Goal: Task Accomplishment & Management: Manage account settings

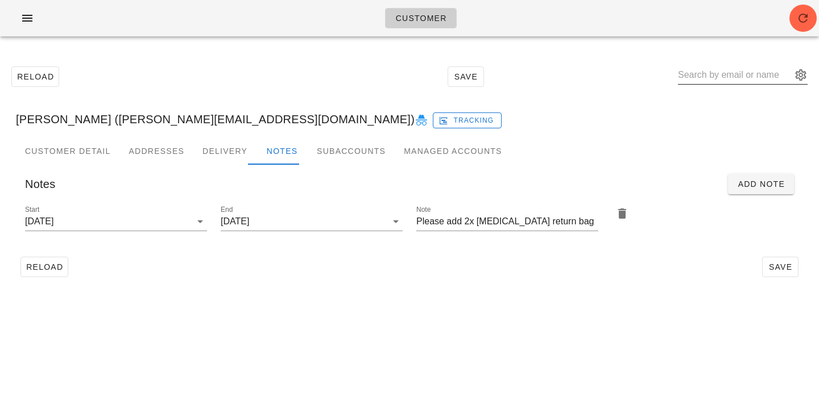
click at [717, 67] on input "text" at bounding box center [735, 75] width 114 height 18
paste input "[EMAIL_ADDRESS][DOMAIN_NAME]"
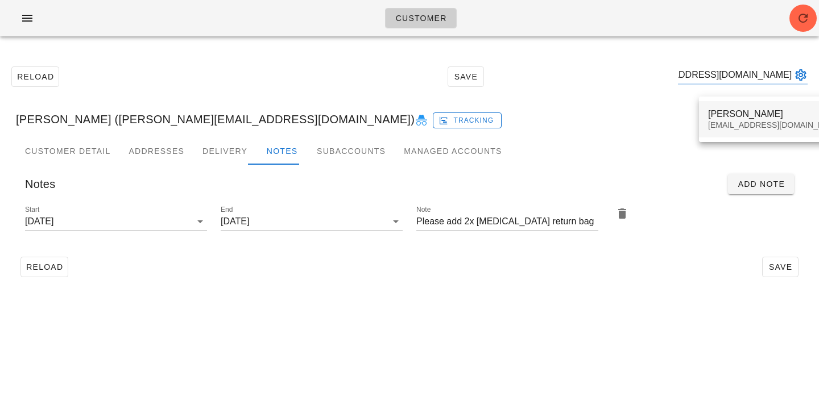
type input "[EMAIL_ADDRESS][DOMAIN_NAME]"
click at [725, 118] on div "[PERSON_NAME]" at bounding box center [775, 114] width 135 height 11
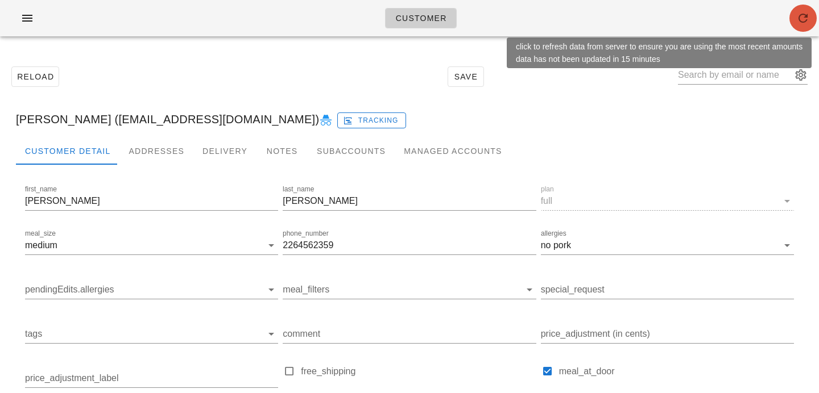
click at [802, 25] on button "button" at bounding box center [802, 18] width 27 height 27
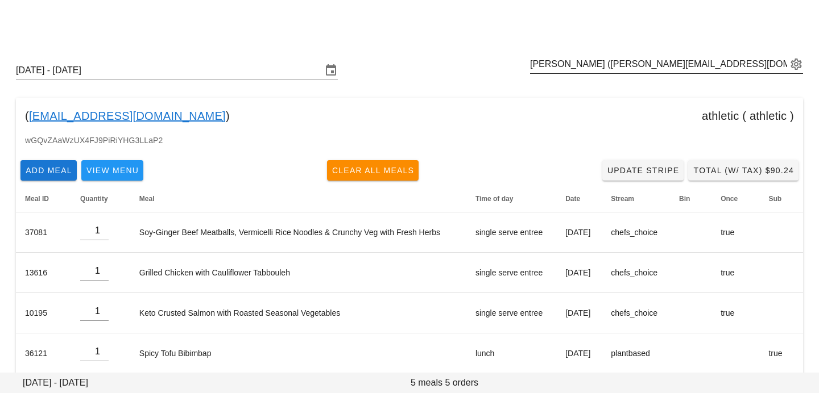
scroll to position [55, 0]
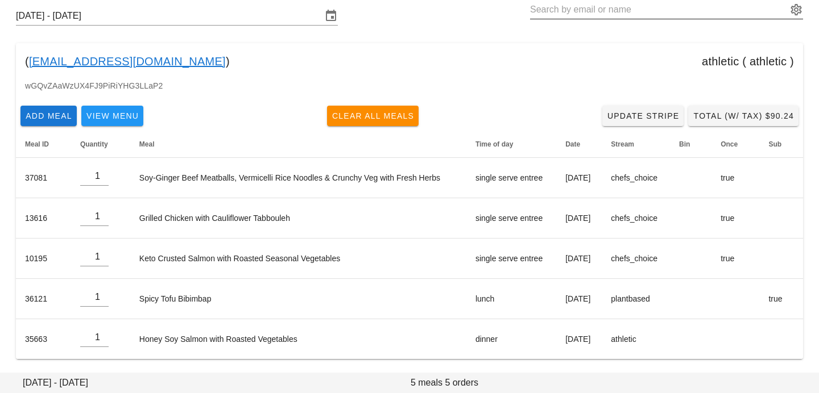
click at [695, 5] on input "text" at bounding box center [658, 10] width 257 height 18
paste input "[EMAIL_ADDRESS][DOMAIN_NAME]"
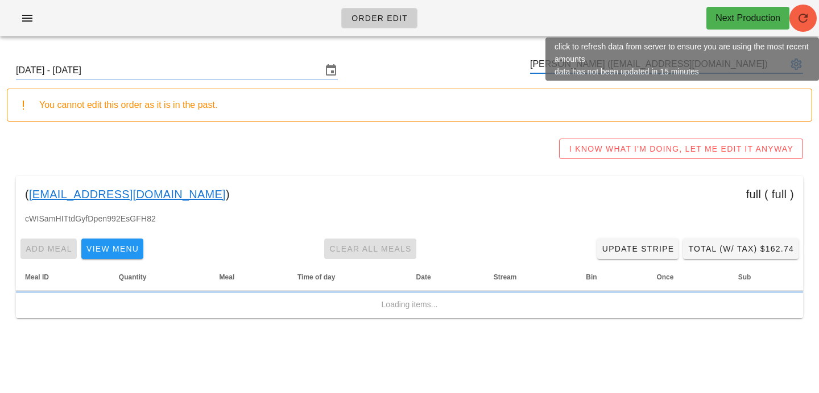
type input "[PERSON_NAME] ([EMAIL_ADDRESS][DOMAIN_NAME])"
click at [811, 17] on span "button" at bounding box center [802, 18] width 27 height 14
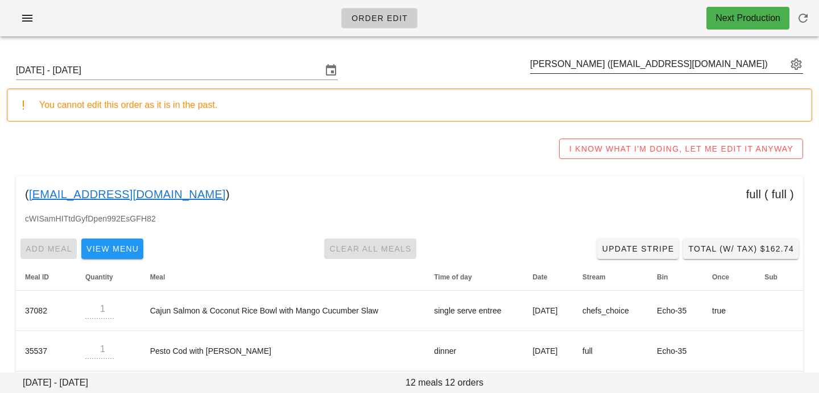
click at [658, 76] on div "[PERSON_NAME] ([EMAIL_ADDRESS][DOMAIN_NAME])" at bounding box center [666, 70] width 273 height 31
click at [658, 69] on input "text" at bounding box center [658, 64] width 257 height 18
type input "y"
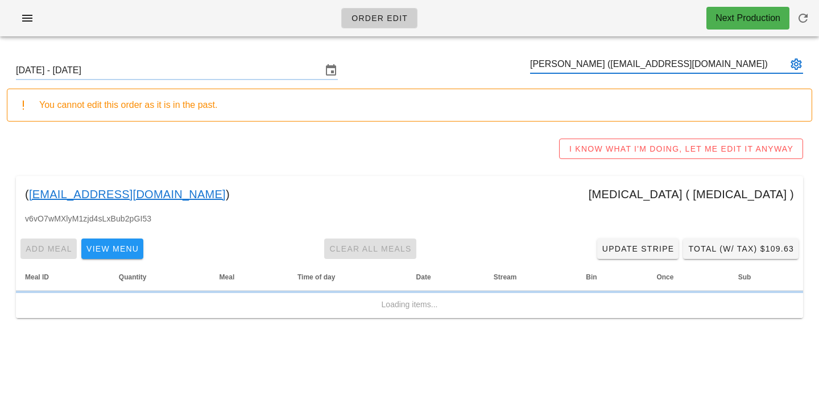
type input "Tanzin Bhuiyan (the.tanzinb@gmail.com)"
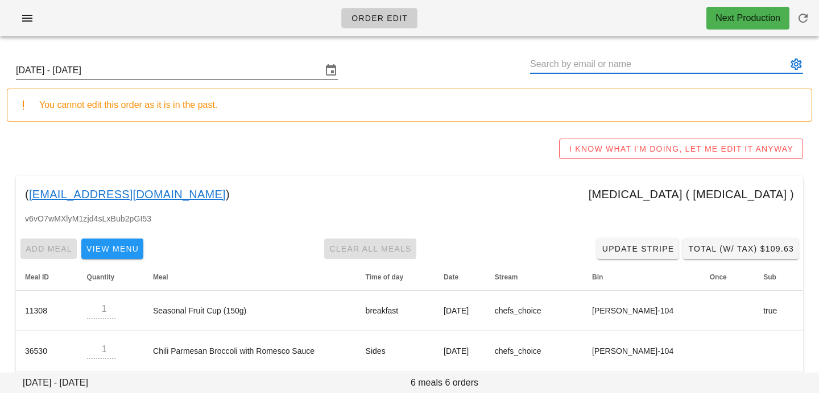
click at [177, 72] on input "Sunday September 21 - Saturday September 27" at bounding box center [169, 70] width 306 height 18
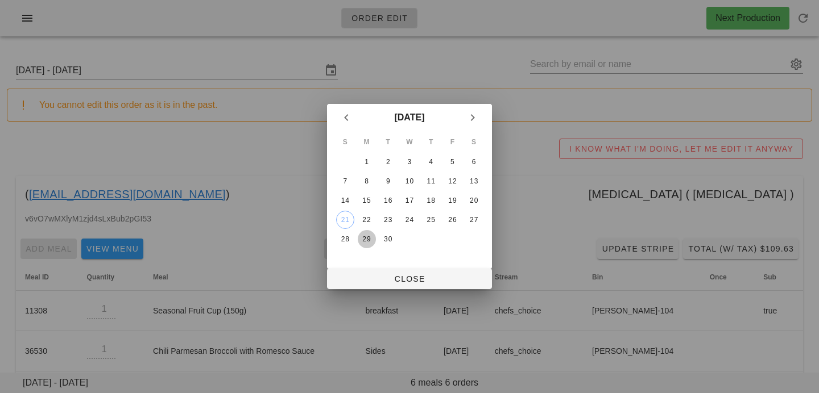
click at [366, 236] on div "29" at bounding box center [367, 239] width 18 height 8
click at [377, 282] on span "Close" at bounding box center [409, 279] width 147 height 9
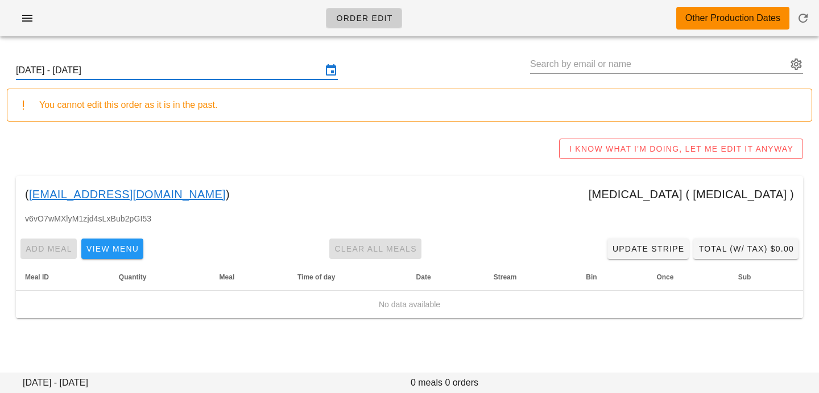
click at [311, 67] on input "Sunday September 28 - Saturday October 4" at bounding box center [169, 70] width 306 height 18
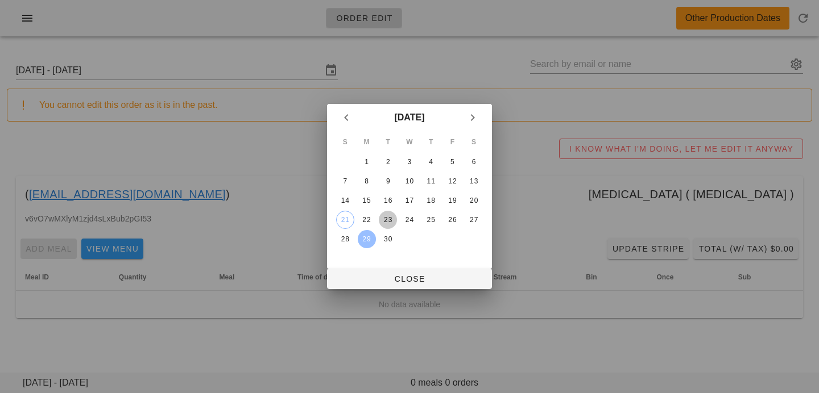
click at [383, 218] on div "23" at bounding box center [388, 220] width 18 height 8
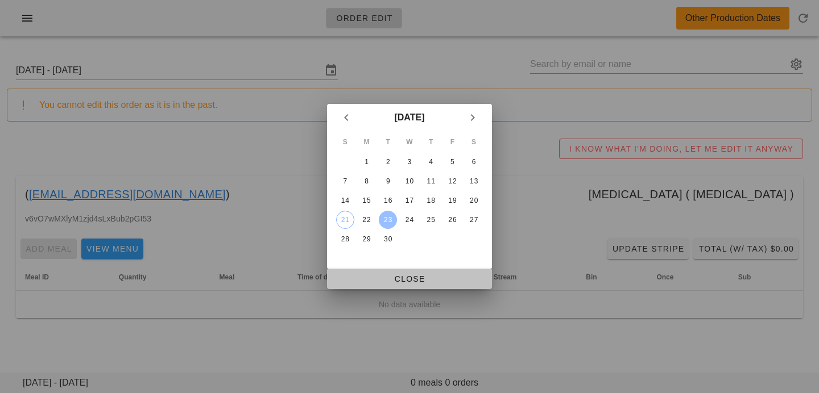
click at [380, 275] on span "Close" at bounding box center [409, 279] width 147 height 9
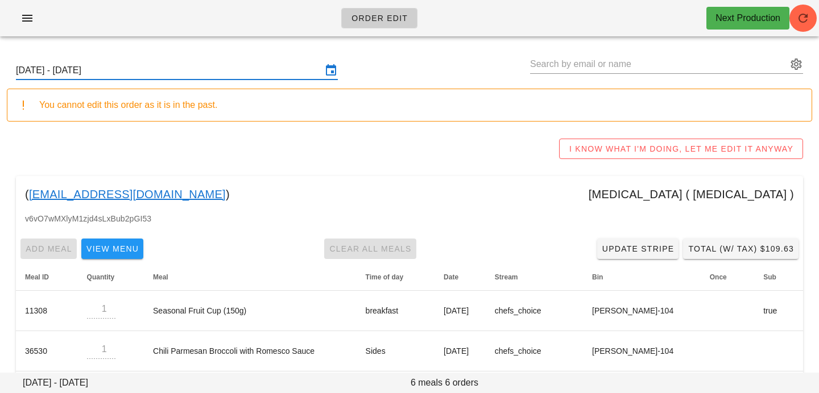
click at [231, 61] on input "Sunday September 21 - Saturday September 27" at bounding box center [169, 70] width 306 height 18
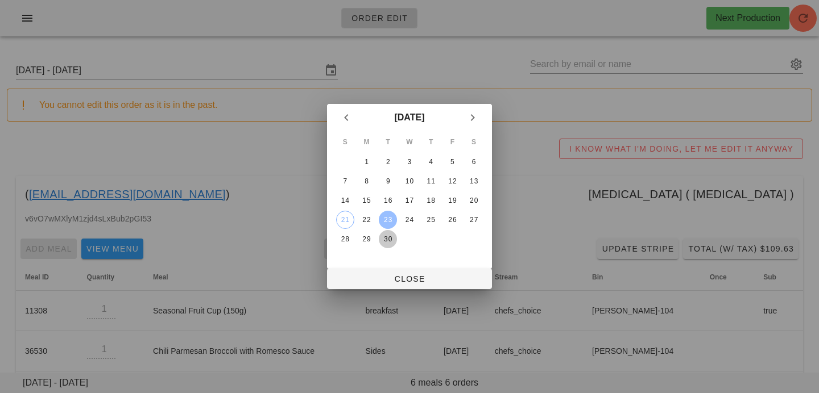
click at [388, 239] on div "30" at bounding box center [388, 239] width 18 height 8
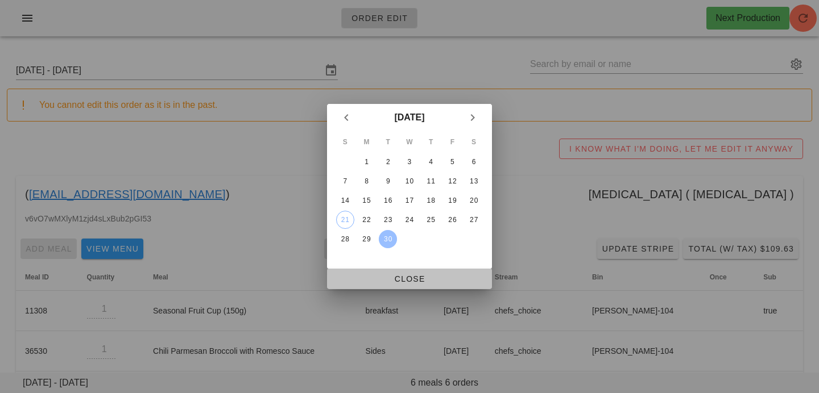
click at [411, 280] on span "Close" at bounding box center [409, 279] width 147 height 9
type input "Sunday September 28 - Saturday October 4"
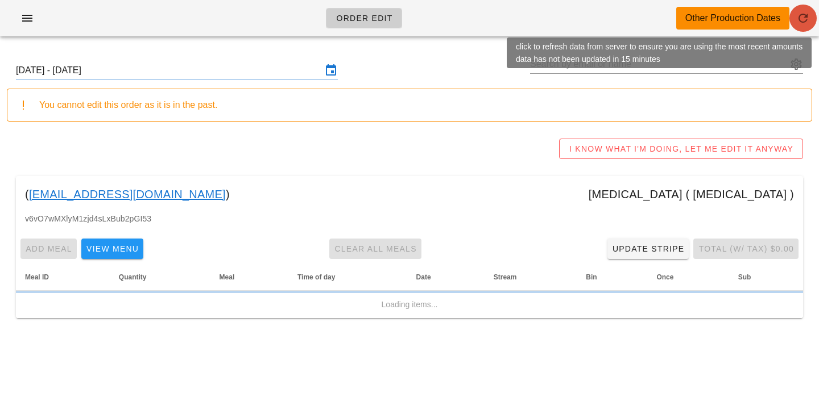
click at [797, 29] on button "button" at bounding box center [802, 18] width 27 height 27
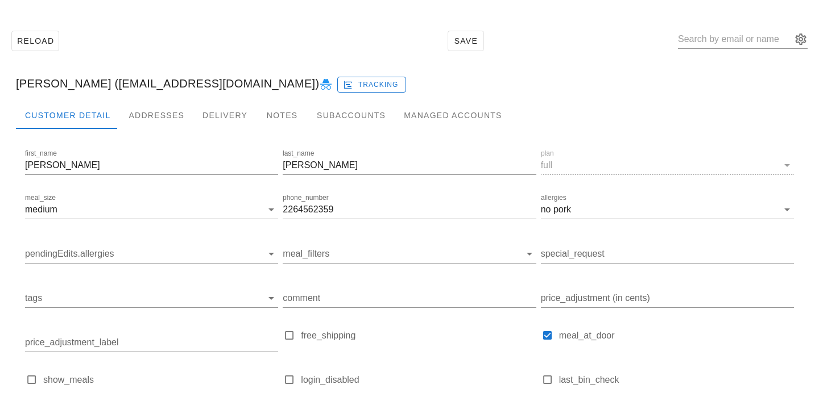
scroll to position [50, 0]
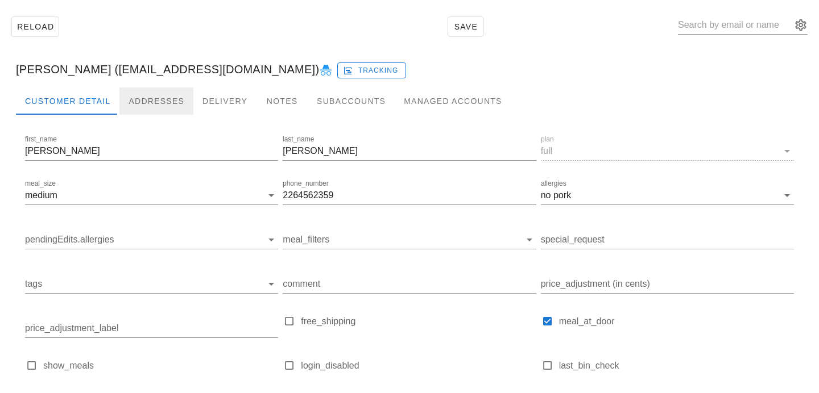
click at [160, 96] on div "Addresses" at bounding box center [156, 101] width 74 height 27
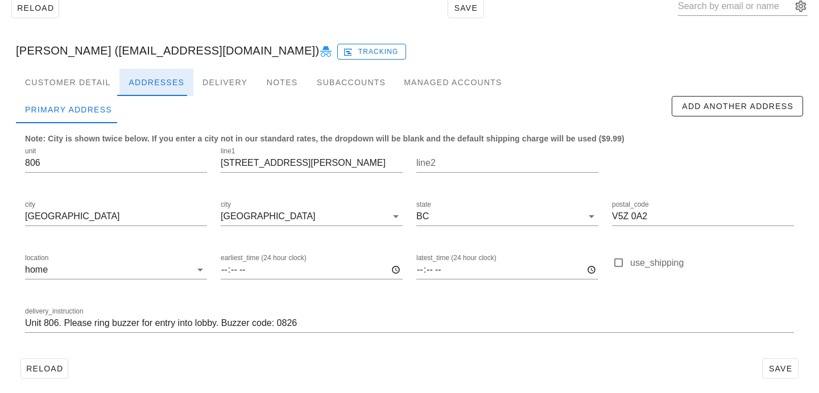
scroll to position [70, 0]
click at [316, 323] on input "Unit 806. Please ring buzzer for entry into lobby. Buzzer code: 0826" at bounding box center [409, 322] width 769 height 18
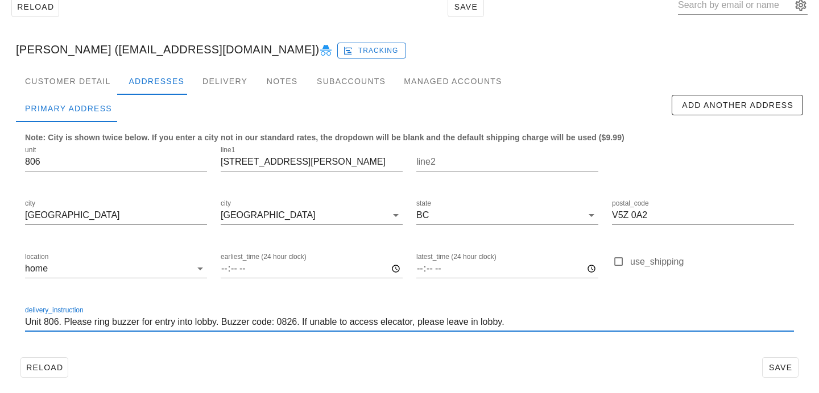
click at [394, 321] on input "Unit 806. Please ring buzzer for entry into lobby. Buzzer code: 0826. If unable…" at bounding box center [409, 322] width 769 height 18
click at [582, 323] on input "Unit 806. Please ring buzzer for entry into lobby. Buzzer code: 0826. If unable…" at bounding box center [409, 322] width 769 height 18
type input "Unit 806. Please ring buzzer for entry into lobby. Buzzer code: 0826. If unable…"
click at [782, 376] on button "Save" at bounding box center [780, 368] width 36 height 20
click at [522, 326] on input "Unit 806. Please ring buzzer for entry into lobby. Buzzer code: 0826. If unable…" at bounding box center [409, 322] width 769 height 18
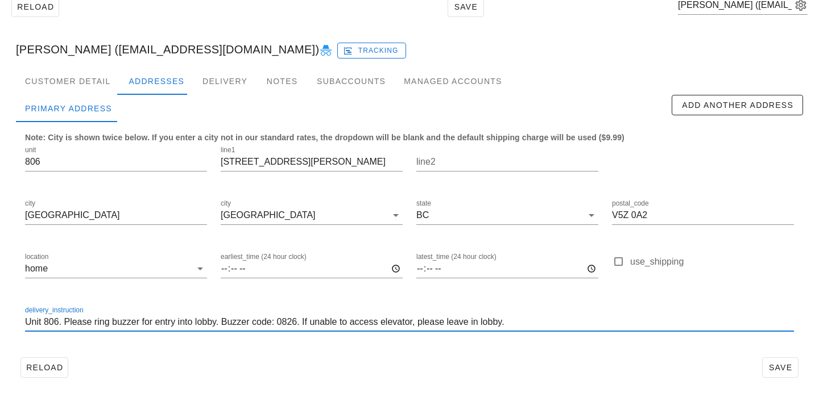
scroll to position [0, 0]
drag, startPoint x: 522, startPoint y: 326, endPoint x: 161, endPoint y: 318, distance: 361.1
click at [161, 318] on input "Unit 806. Please ring buzzer for entry into lobby. Buzzer code: 0826. If unable…" at bounding box center [409, 322] width 769 height 18
click at [156, 317] on input "Unit 806. Please ring buzzer for entry into lobby. Buzzer code: 0826. If unable…" at bounding box center [409, 322] width 769 height 18
drag, startPoint x: 534, startPoint y: 321, endPoint x: 366, endPoint y: 237, distance: 187.6
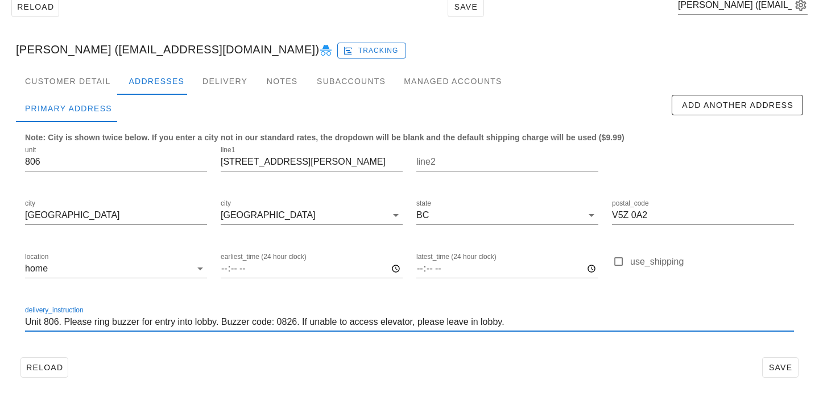
click at [366, 237] on div "unit 806 line1 2851 Heather St line2 city Vancouver city Vancouver state BC pos…" at bounding box center [409, 244] width 782 height 214
click at [529, 322] on input "Unit 806. Please ring buzzer for entry into lobby. Buzzer code: 0826. If unable…" at bounding box center [409, 322] width 769 height 18
drag, startPoint x: 529, startPoint y: 322, endPoint x: 53, endPoint y: 297, distance: 476.5
click at [53, 297] on div "delivery_instruction Unit 806. Please ring buzzer for entry into lobby. Buzzer …" at bounding box center [409, 323] width 782 height 53
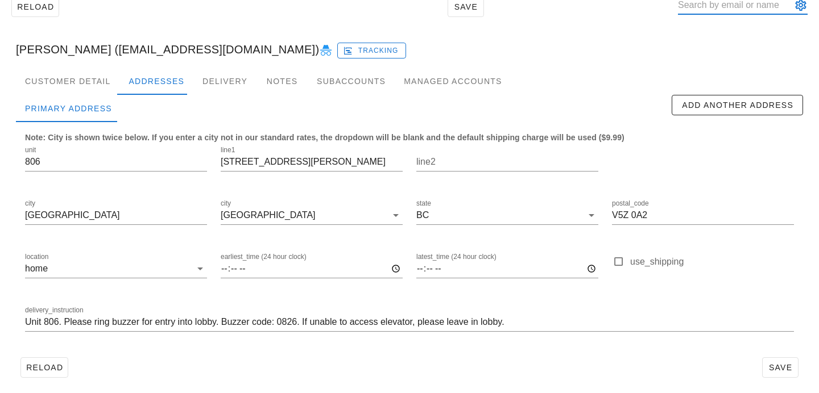
click at [711, 11] on input "text" at bounding box center [735, 5] width 114 height 18
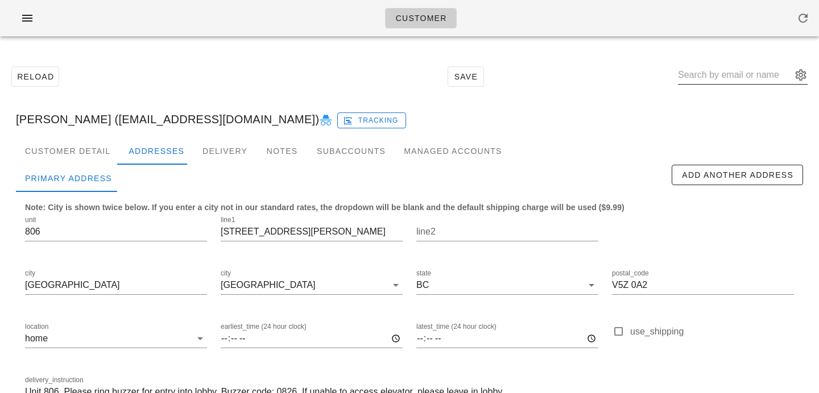
click at [707, 80] on input "text" at bounding box center [735, 75] width 114 height 18
type input "y"
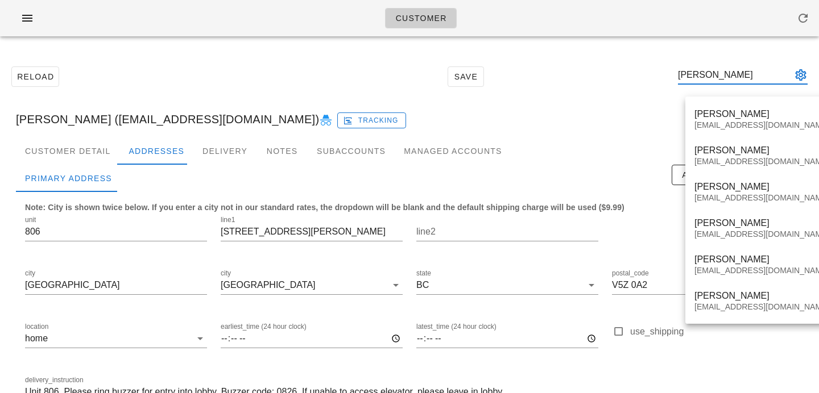
type input "tanzin"
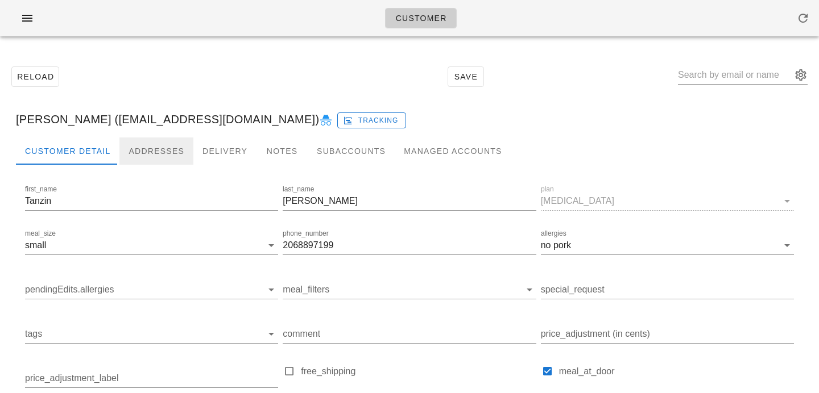
click at [141, 139] on div "Addresses" at bounding box center [156, 151] width 74 height 27
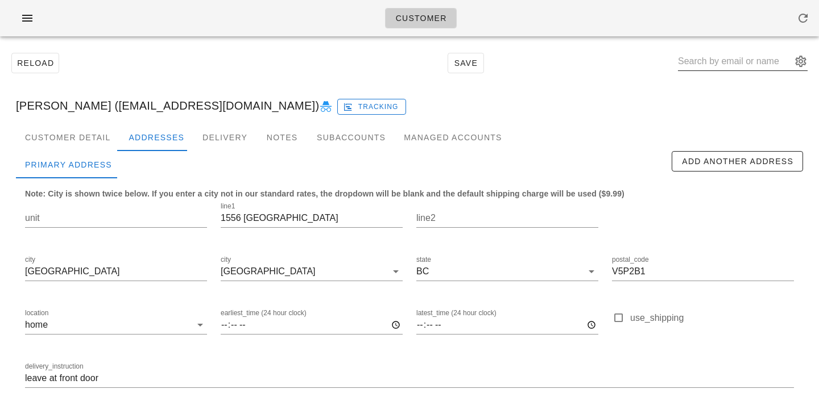
scroll to position [10, 0]
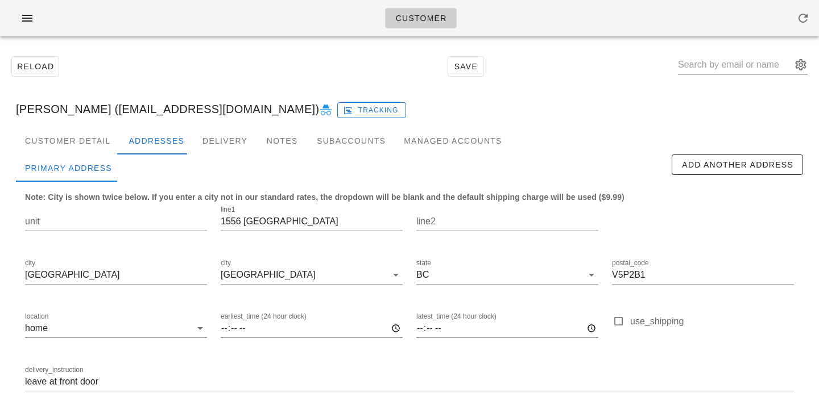
click at [717, 76] on div at bounding box center [743, 71] width 130 height 31
click at [717, 69] on input "text" at bounding box center [735, 65] width 114 height 18
paste input "[EMAIL_ADDRESS][DOMAIN_NAME]"
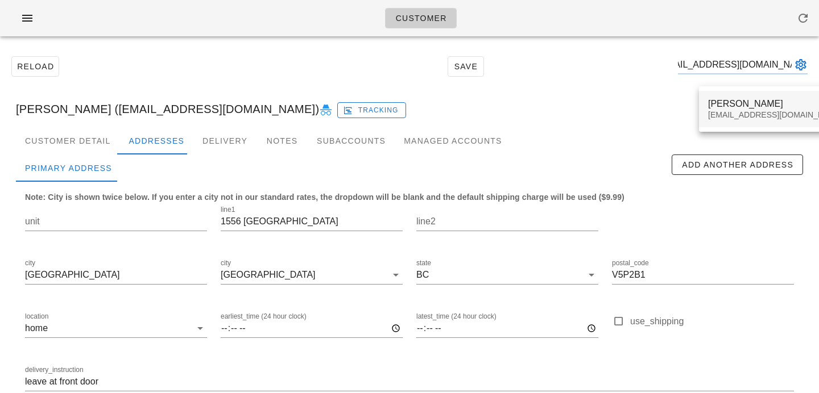
type input "taiaaylesworth7@gmail.com"
click at [723, 111] on div "taiaaylesworth7@gmail.com" at bounding box center [775, 115] width 135 height 10
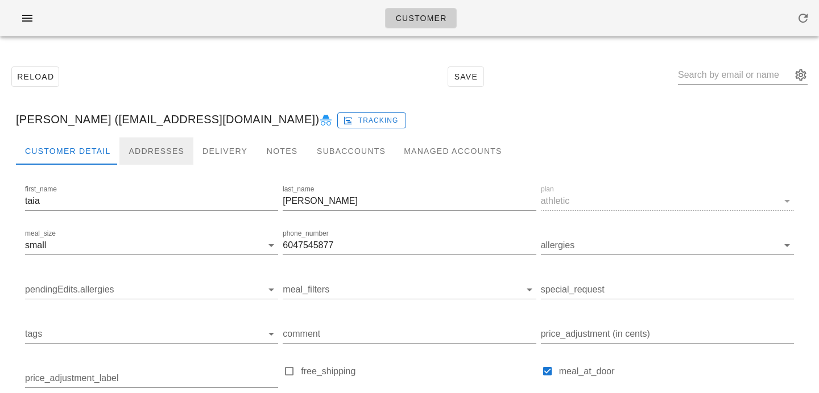
click at [157, 155] on div "Addresses" at bounding box center [156, 151] width 74 height 27
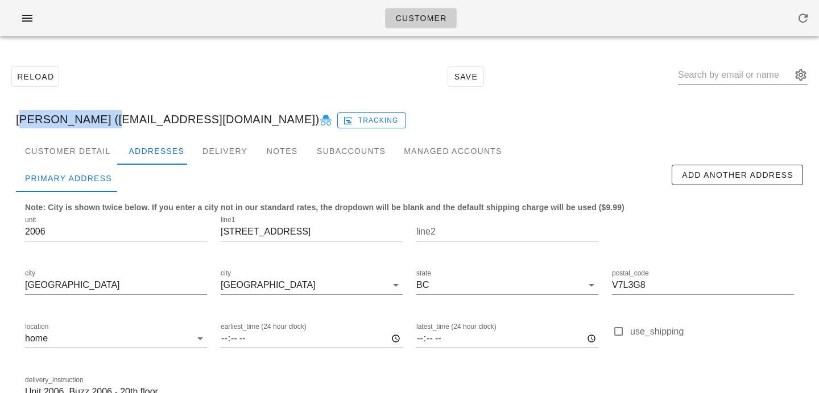
drag, startPoint x: 97, startPoint y: 118, endPoint x: 0, endPoint y: 115, distance: 97.3
click at [0, 115] on div "Reload Save taia aylesworth (taiaaylesworth7@gmail.com) Tracking Customer Detai…" at bounding box center [409, 256] width 819 height 423
copy div "taia aylesworth"
click at [316, 218] on div "line1 145 St. George’s Ave" at bounding box center [312, 235] width 182 height 38
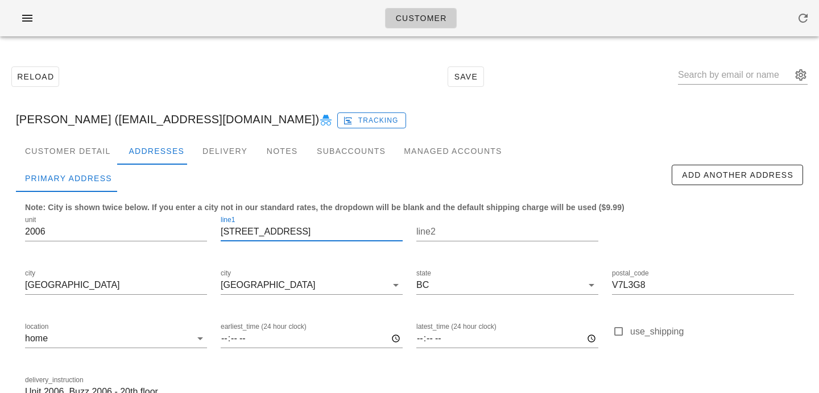
drag, startPoint x: 315, startPoint y: 229, endPoint x: 175, endPoint y: 215, distance: 141.1
click at [179, 217] on div "unit 2006 line1 145 St. George’s Ave line2 city North Vancouver city North Vanc…" at bounding box center [409, 314] width 782 height 214
paste input "22 E 17th street"
type input "122 E 17th street"
drag, startPoint x: 667, startPoint y: 285, endPoint x: 564, endPoint y: 283, distance: 102.9
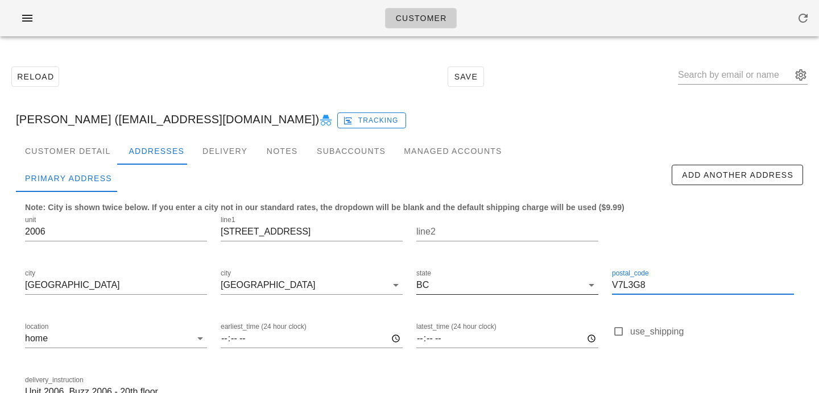
click at [564, 283] on div "unit 2006 line1 122 E 17th street line2 city North Vancouver city North Vancouv…" at bounding box center [409, 314] width 782 height 214
paste input "2V5"
type input "V7L2V5"
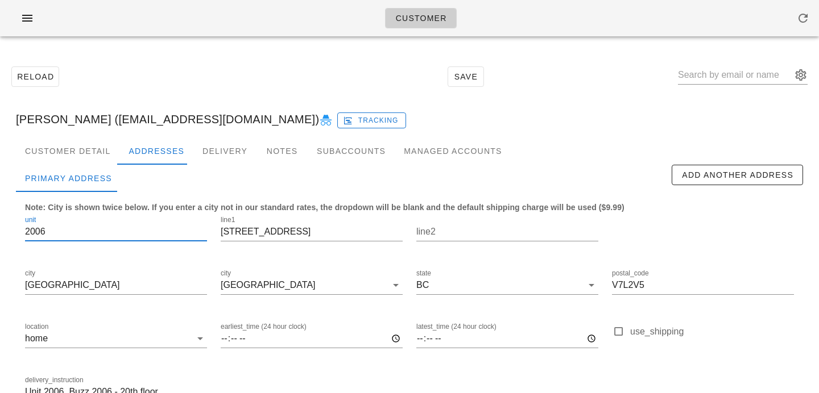
drag, startPoint x: 105, startPoint y: 229, endPoint x: 0, endPoint y: 203, distance: 108.4
click at [0, 204] on div "Reload Save taia aylesworth (taiaaylesworth7@gmail.com) Tracking Customer Detai…" at bounding box center [409, 256] width 819 height 423
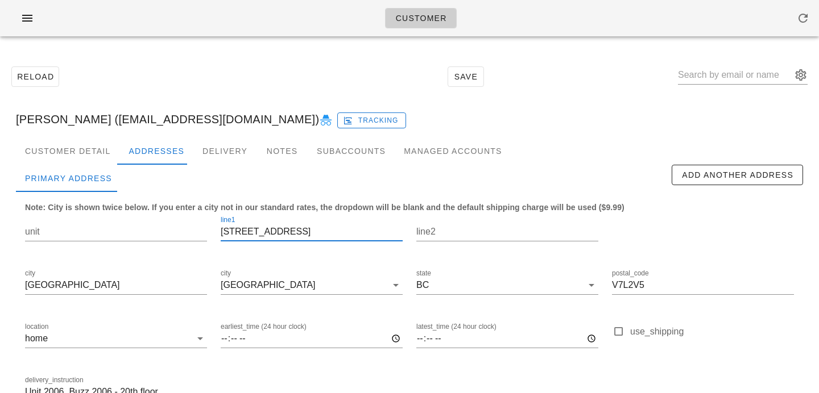
drag, startPoint x: 306, startPoint y: 229, endPoint x: 119, endPoint y: 210, distance: 188.0
click at [119, 210] on div "unit line1 122 E 17th street line2 city North Vancouver city North Vancouver st…" at bounding box center [409, 314] width 782 height 214
click at [286, 55] on div "Reload Save" at bounding box center [409, 76] width 805 height 49
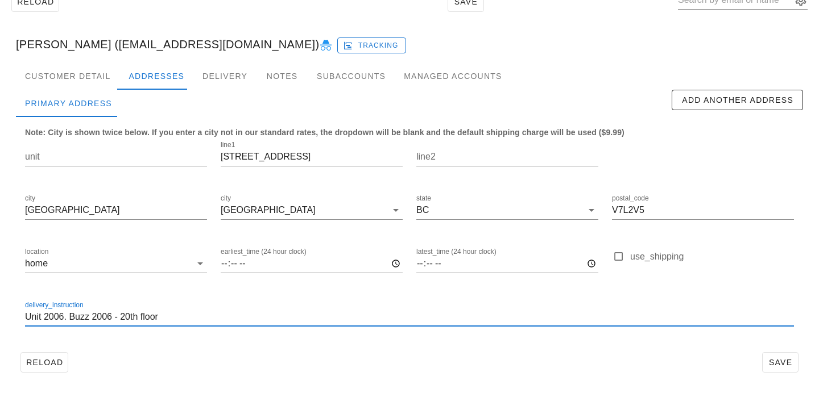
drag, startPoint x: 170, startPoint y: 322, endPoint x: 24, endPoint y: 284, distance: 151.0
click at [24, 284] on div "unit line1 122 E 17th street line2 city North Vancouver city North Vancouver st…" at bounding box center [409, 239] width 782 height 214
click at [279, 337] on div at bounding box center [409, 335] width 769 height 8
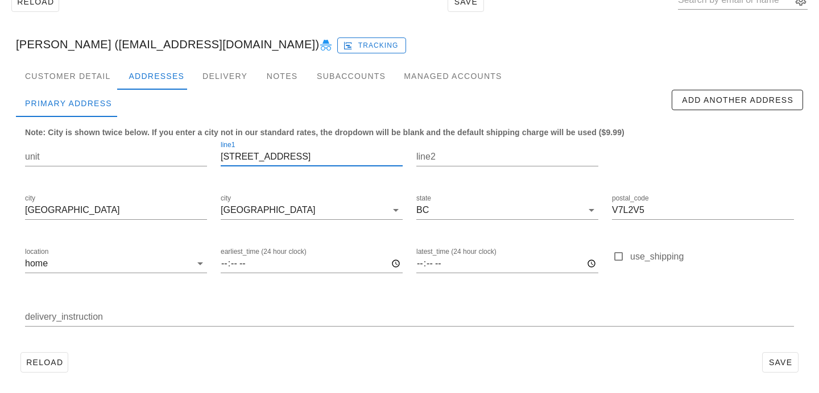
click at [271, 155] on input "122 E 17th street" at bounding box center [312, 157] width 182 height 18
type input "122 E 17th Street"
click at [532, 376] on div "Reload Save" at bounding box center [409, 363] width 787 height 30
click at [787, 360] on span "Save" at bounding box center [780, 362] width 26 height 9
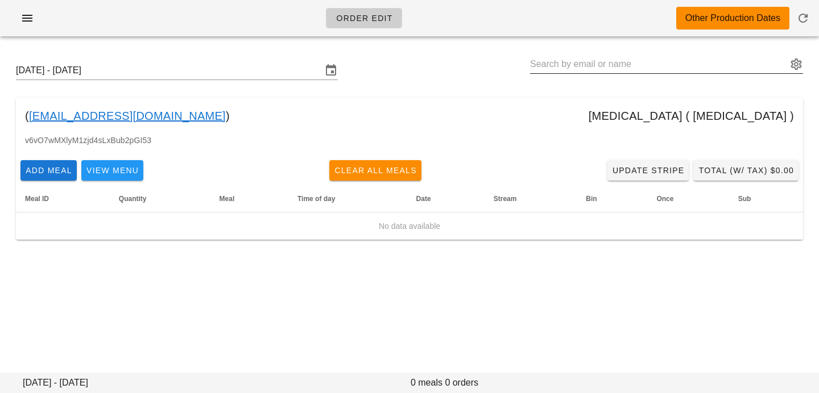
click at [715, 65] on input "text" at bounding box center [658, 64] width 257 height 18
paste input "[EMAIL_ADDRESS][DOMAIN_NAME]"
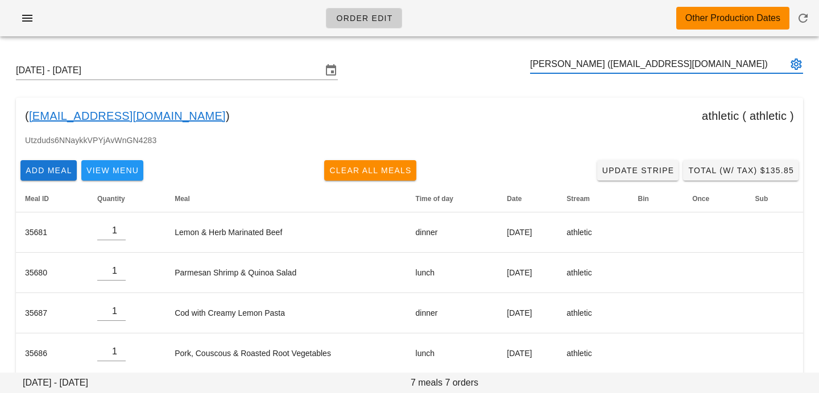
type input "[PERSON_NAME] ([EMAIL_ADDRESS][DOMAIN_NAME])"
click at [563, 68] on input "text" at bounding box center [658, 64] width 257 height 18
click at [808, 19] on icon "button" at bounding box center [803, 18] width 14 height 14
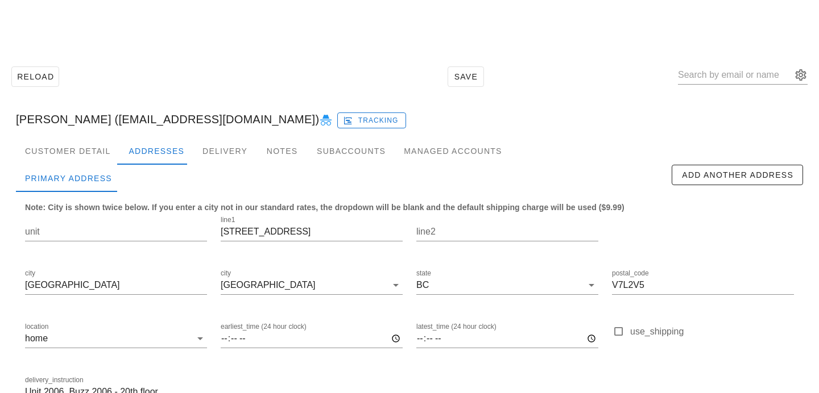
scroll to position [75, 0]
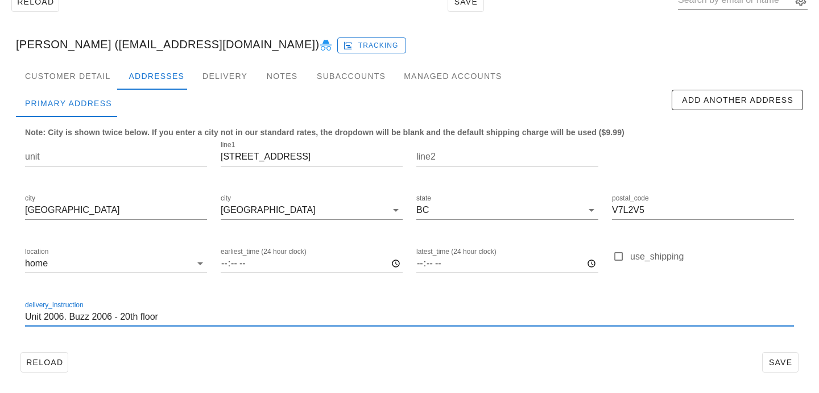
drag, startPoint x: 189, startPoint y: 312, endPoint x: 19, endPoint y: 269, distance: 174.8
click at [20, 269] on div "unit line1 122 E 17th Street line2 city North Vancouver city North Vancouver st…" at bounding box center [409, 239] width 782 height 214
click at [782, 359] on span "Save" at bounding box center [780, 362] width 26 height 9
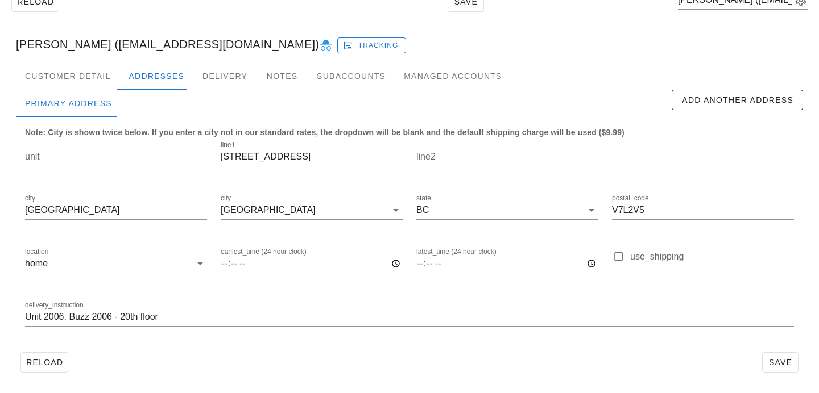
scroll to position [0, 0]
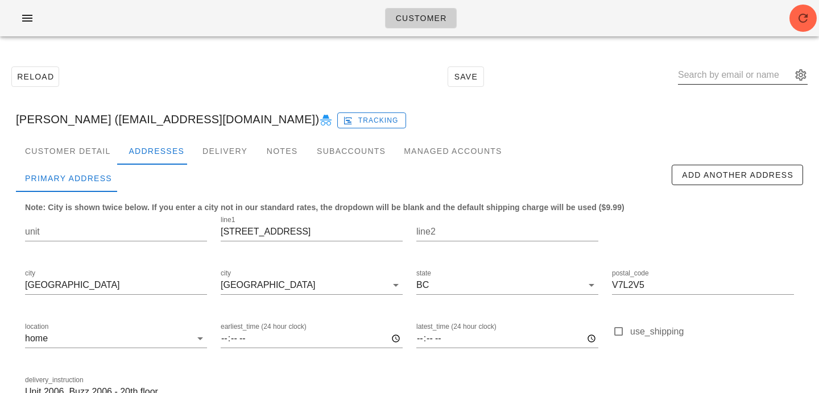
click at [746, 72] on input "text" at bounding box center [735, 75] width 114 height 18
paste input "stephstjohn1@gmail.com"
type input "stephstjohn1@gmail.com"
click at [795, 20] on span "button" at bounding box center [802, 18] width 27 height 14
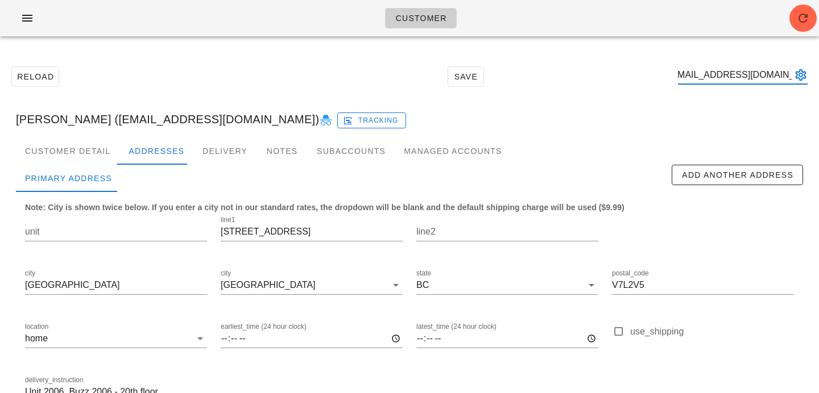
scroll to position [0, 0]
click at [724, 76] on input "text" at bounding box center [735, 75] width 114 height 18
paste input "stephstjohn1@gmail.com"
type input "stephstjohn1@gmail.com"
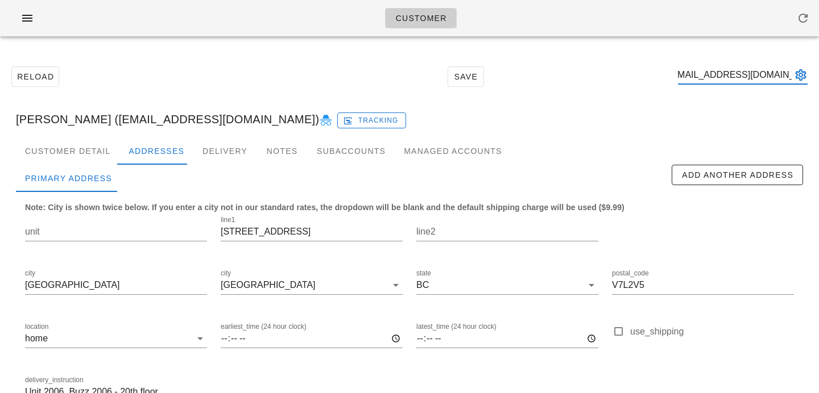
scroll to position [0, 0]
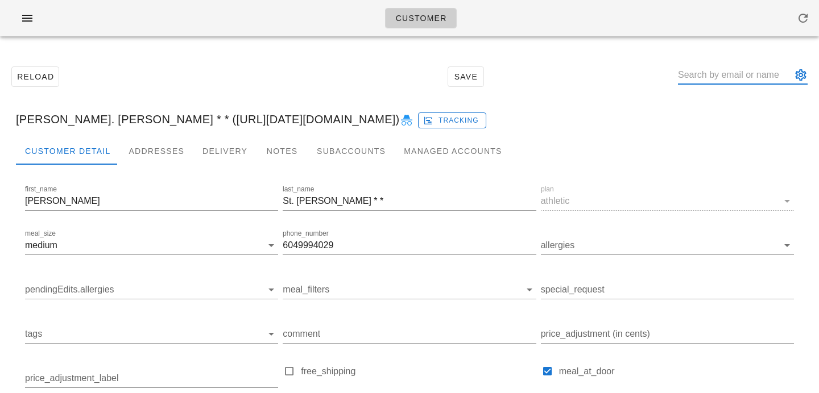
click at [750, 75] on input "text" at bounding box center [735, 75] width 114 height 18
paste input "laurrendoestherapy@gmail.com"
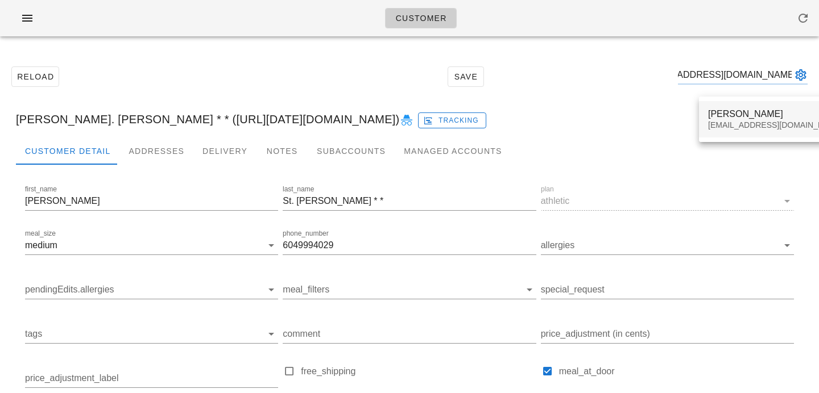
type input "laurrendoestherapy@gmail.com"
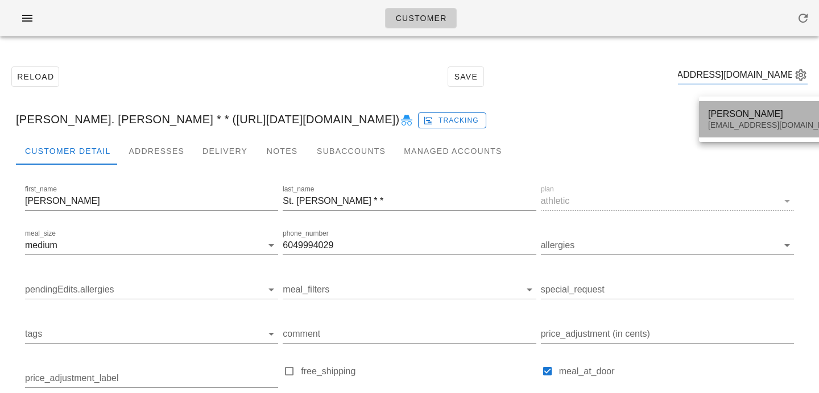
click at [733, 115] on div "Laurren Iacobellis" at bounding box center [775, 114] width 135 height 11
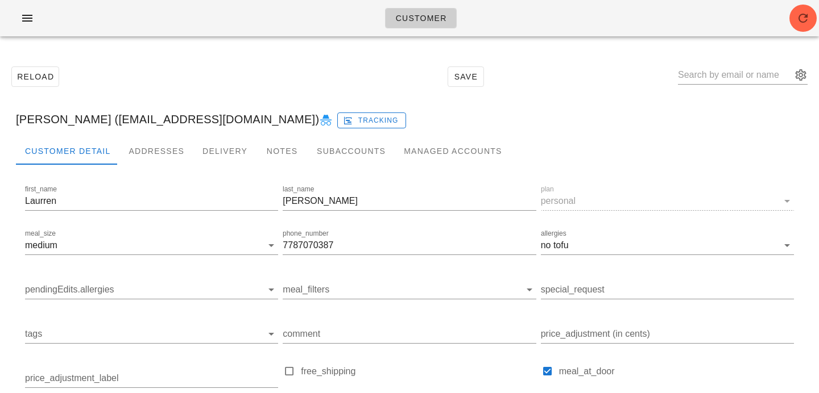
click at [694, 80] on div "Reload Save" at bounding box center [409, 76] width 805 height 49
click at [707, 80] on input "text" at bounding box center [735, 75] width 114 height 18
paste input "sanya.kochhar97@gmail.com"
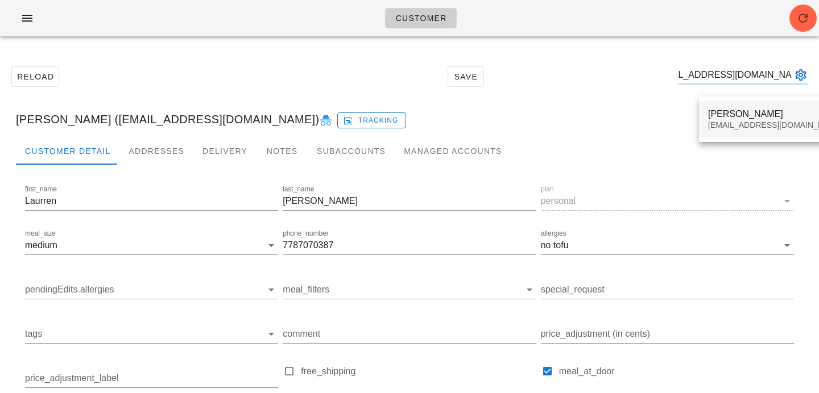
type input "sanya.kochhar97@gmail.com"
click at [724, 125] on div "sanya.kochhar97@gmail.com" at bounding box center [775, 126] width 135 height 10
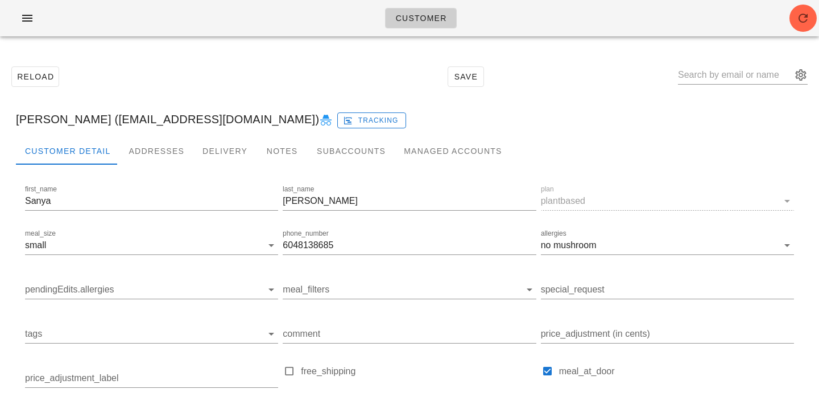
click at [818, 20] on div "Customer" at bounding box center [409, 18] width 819 height 36
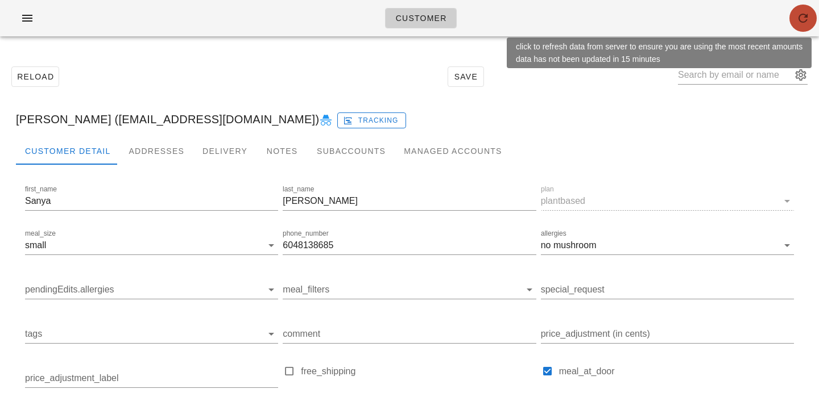
click at [813, 20] on span "button" at bounding box center [802, 18] width 27 height 14
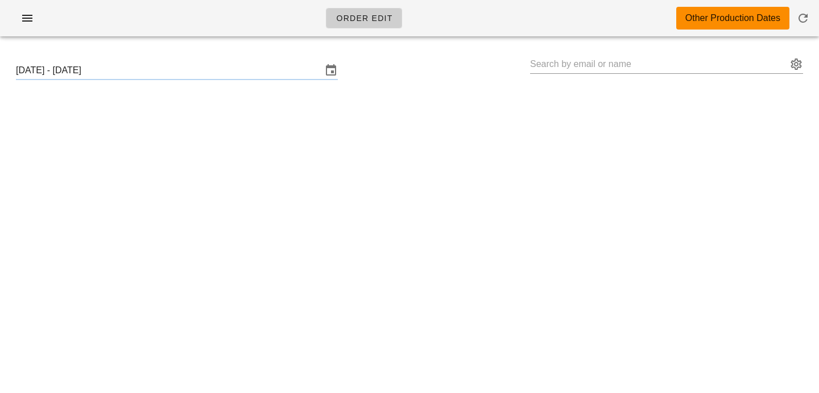
type input "[PERSON_NAME] ([EMAIL_ADDRESS][DOMAIN_NAME])"
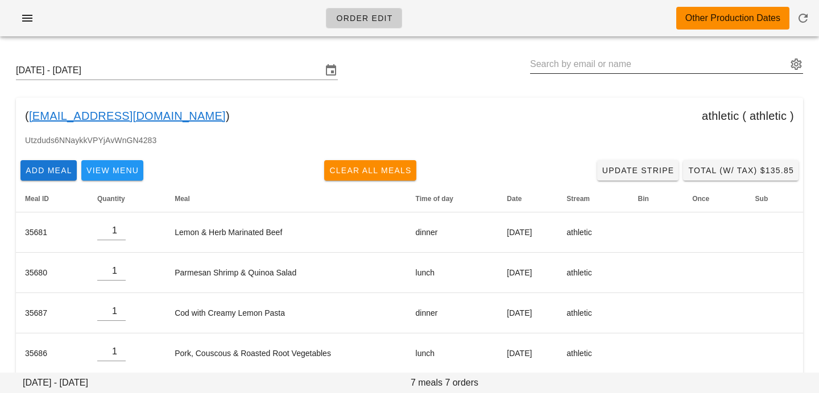
click at [558, 68] on input "text" at bounding box center [658, 64] width 257 height 18
paste input "sanya.kochhar97@gmail.com"
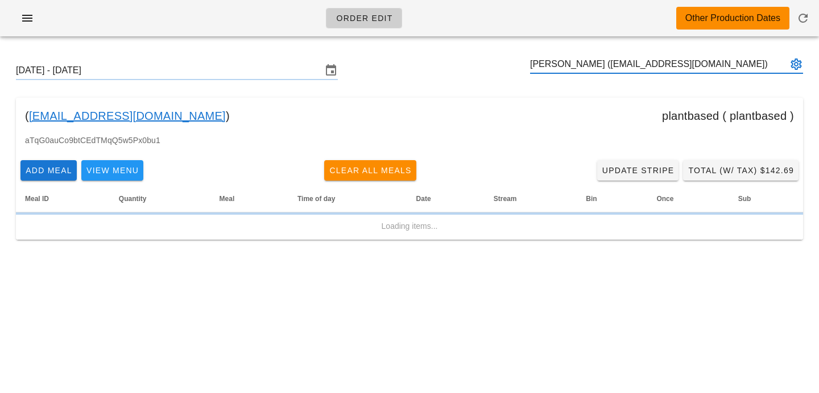
type input "Sanya Kochhar (sanya.kochhar97@gmail.com)"
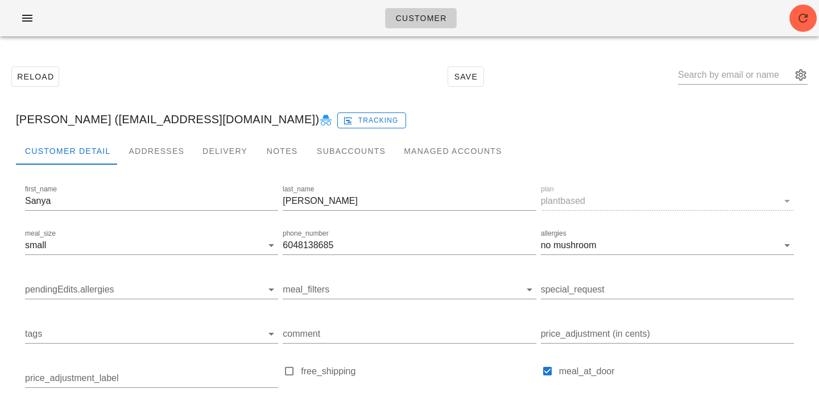
click at [818, 27] on div "Customer" at bounding box center [409, 18] width 819 height 36
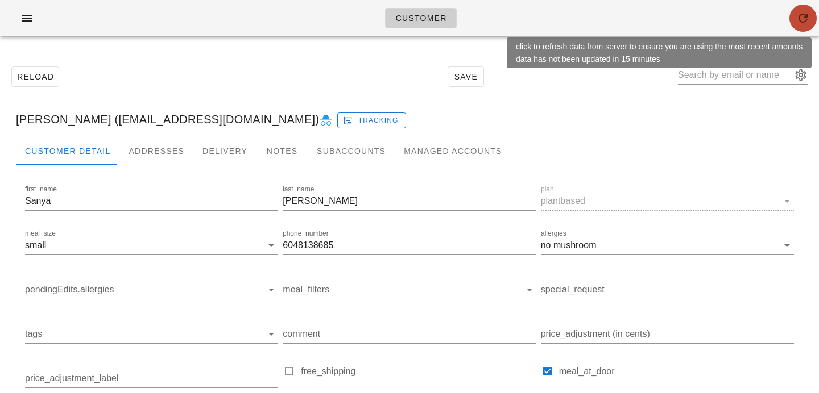
click at [808, 26] on button "button" at bounding box center [802, 18] width 27 height 27
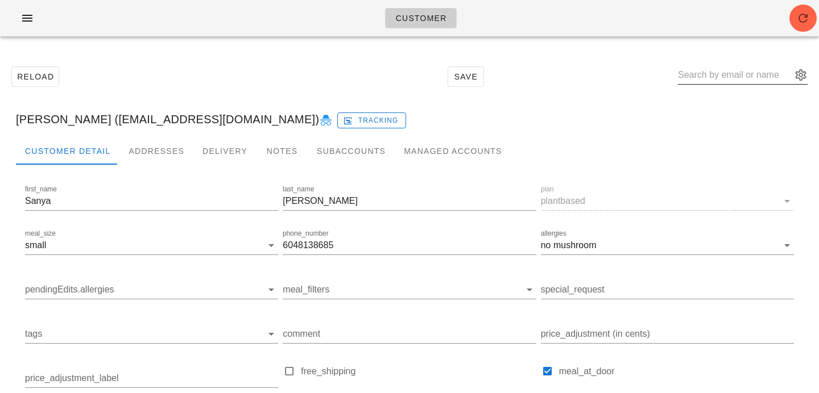
click at [728, 75] on input "text" at bounding box center [735, 75] width 114 height 18
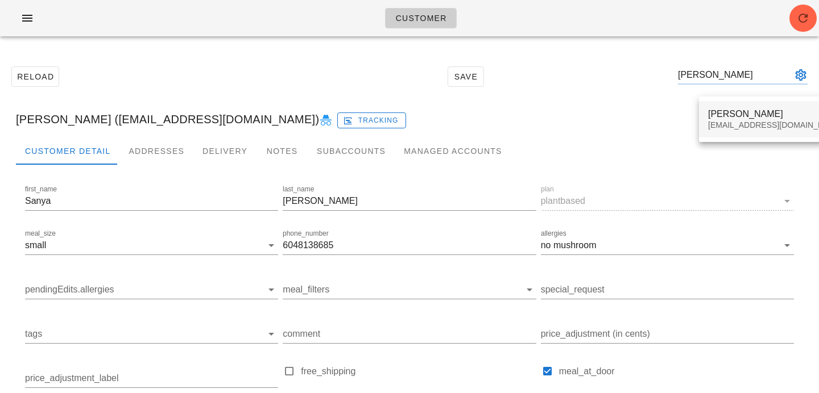
type input "[PERSON_NAME]"
click at [751, 113] on div "[PERSON_NAME]" at bounding box center [775, 114] width 135 height 11
drag, startPoint x: 266, startPoint y: 134, endPoint x: 224, endPoint y: 138, distance: 42.3
click at [227, 138] on div "Reload Save susan baum Sanya Kochhar (sanya.kochhar97@gmail.com) Tracking Custo…" at bounding box center [409, 297] width 805 height 491
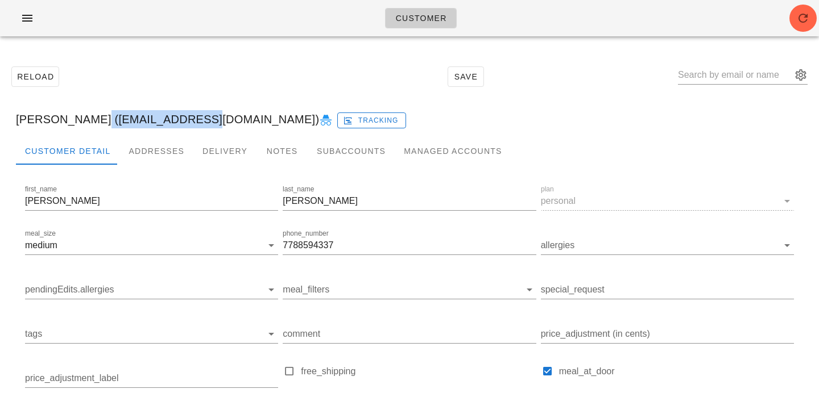
drag, startPoint x: 86, startPoint y: 121, endPoint x: 191, endPoint y: 117, distance: 104.7
click at [191, 117] on div "Susan Baum (drsbaum@gmail.com) Tracking" at bounding box center [409, 119] width 805 height 36
copy div "drsbaum@gmail.com"
click at [705, 70] on input "text" at bounding box center [735, 75] width 114 height 18
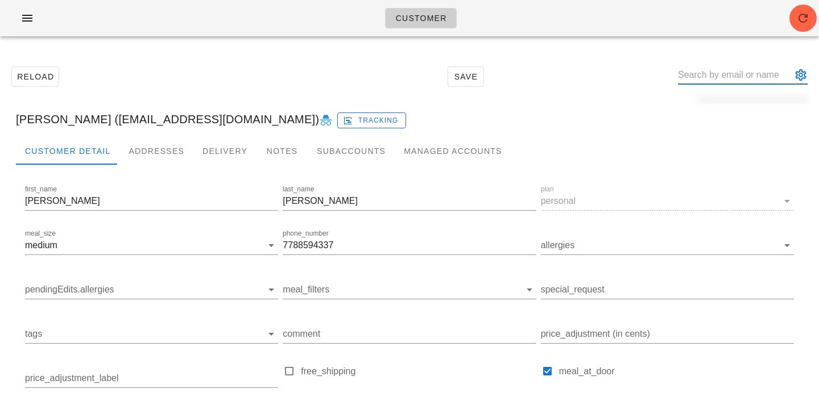
paste input "Ilisha7_@hotmail.com"
type input "Ilisha7_@hotmail.com"
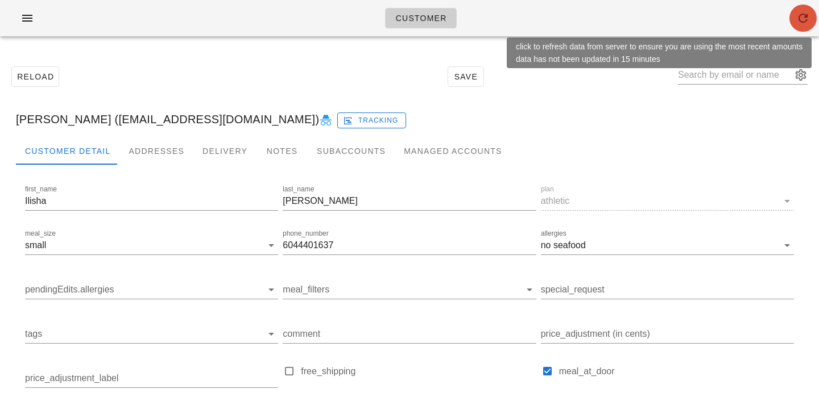
click at [812, 22] on span "button" at bounding box center [802, 18] width 27 height 14
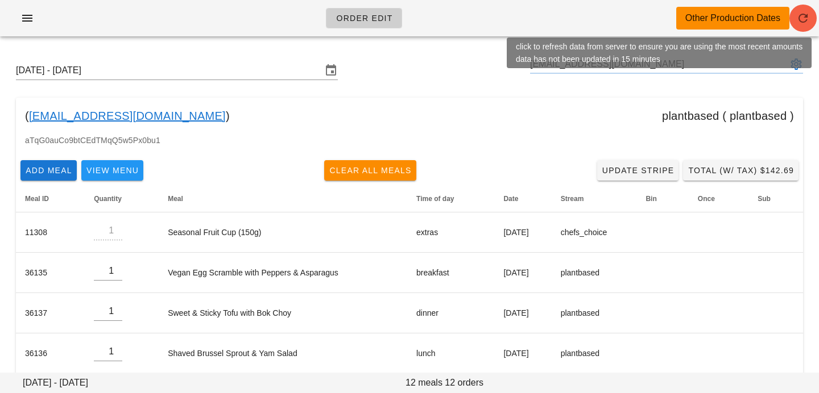
type input "[EMAIL_ADDRESS][DOMAIN_NAME]"
click at [807, 13] on icon "button" at bounding box center [803, 18] width 14 height 14
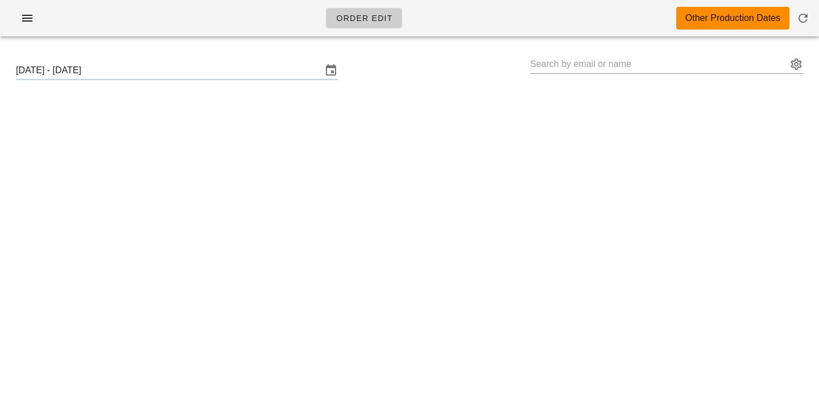
type input "[PERSON_NAME] ([EMAIL_ADDRESS][DOMAIN_NAME])"
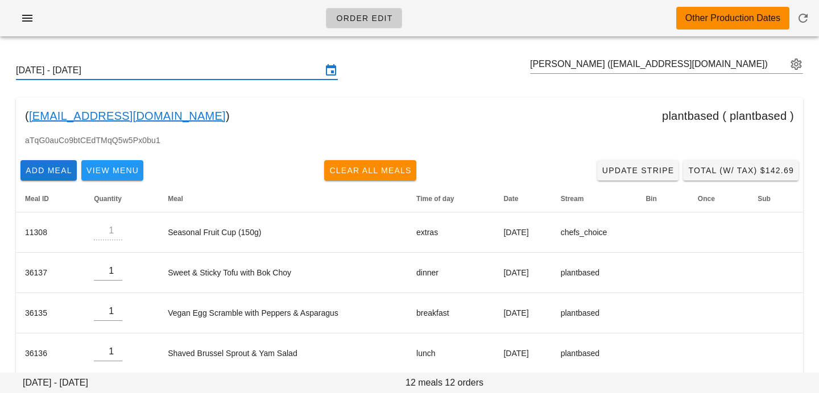
click at [165, 76] on input "Sunday September 28 - Saturday October 4" at bounding box center [169, 70] width 306 height 18
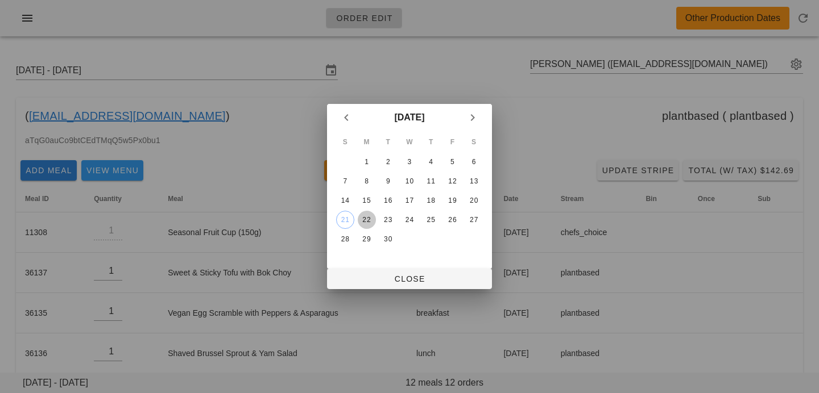
click at [369, 223] on div "22" at bounding box center [367, 220] width 18 height 8
click at [376, 275] on span "Close" at bounding box center [409, 279] width 147 height 9
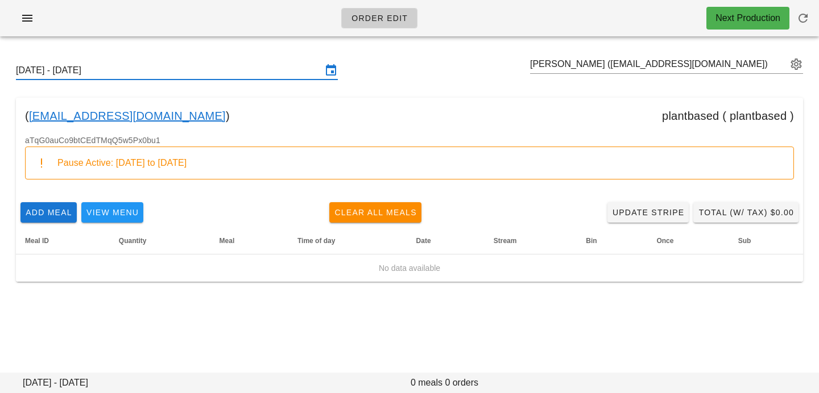
click at [252, 70] on input "Sunday September 21 - Saturday September 27" at bounding box center [169, 70] width 306 height 18
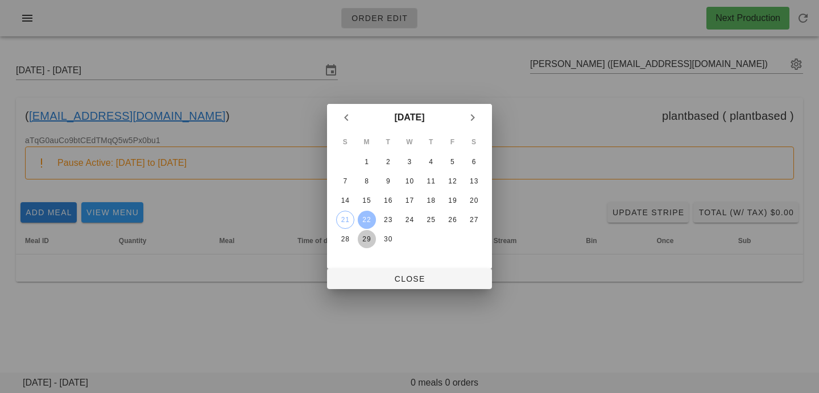
click at [368, 235] on div "29" at bounding box center [367, 239] width 18 height 8
click at [366, 199] on div "15" at bounding box center [367, 201] width 18 height 8
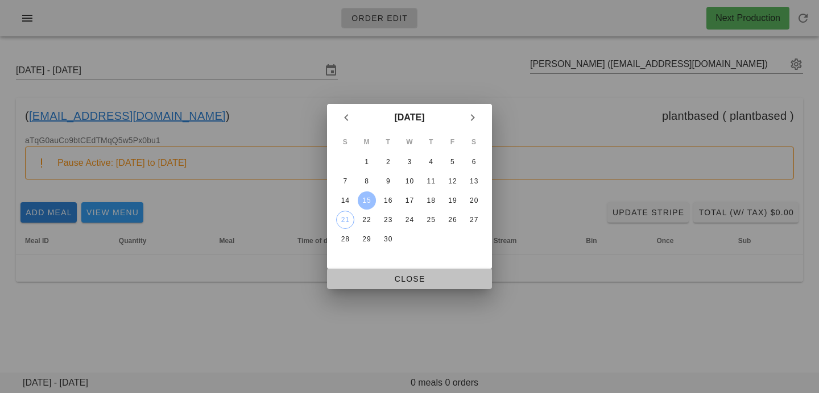
click at [373, 280] on span "Close" at bounding box center [409, 279] width 147 height 9
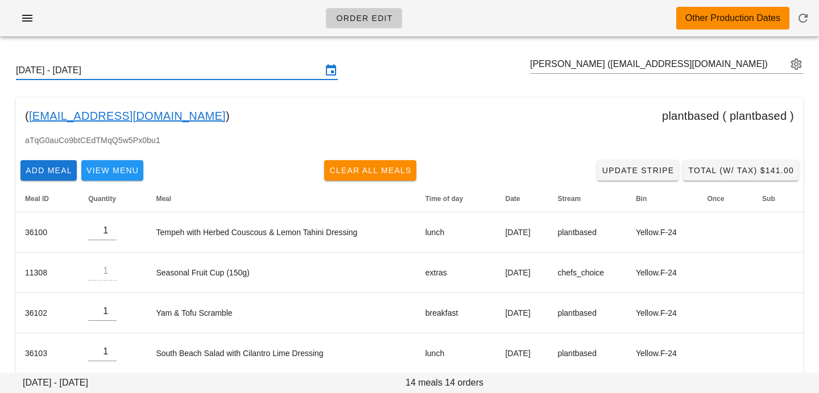
click at [266, 68] on input "Sunday September 14 - Saturday September 20" at bounding box center [169, 70] width 306 height 18
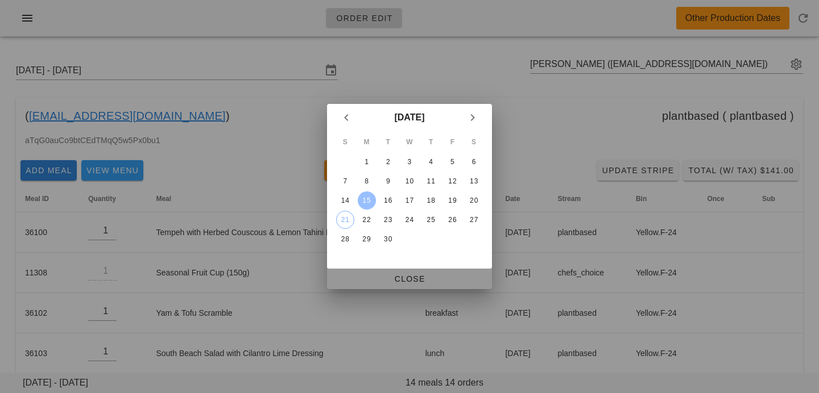
click at [368, 279] on span "Close" at bounding box center [409, 279] width 147 height 9
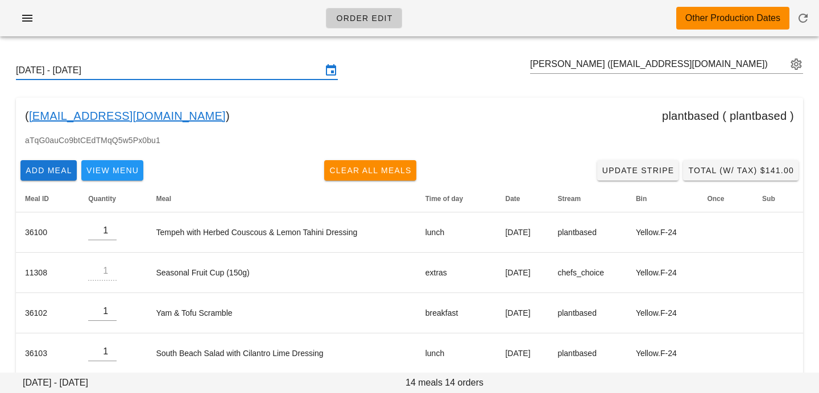
click at [235, 75] on input "Sunday September 14 - Saturday September 20" at bounding box center [169, 70] width 306 height 18
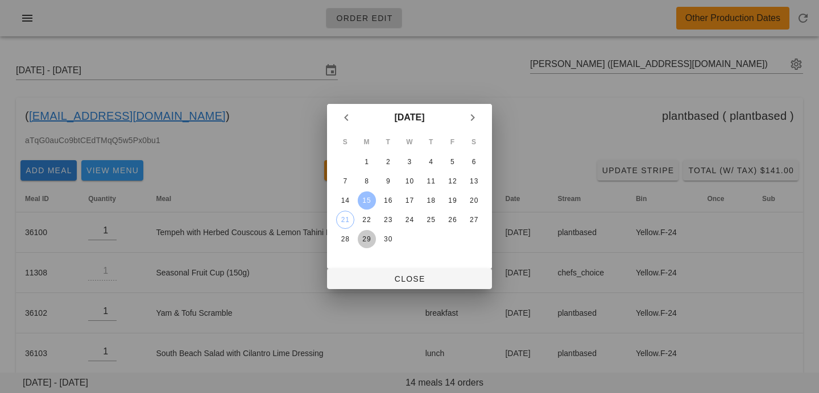
click at [368, 245] on button "29" at bounding box center [367, 239] width 18 height 18
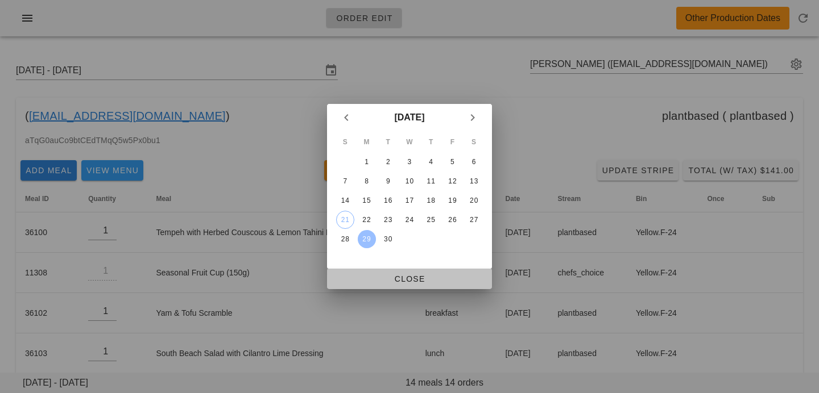
click at [372, 271] on button "Close" at bounding box center [409, 279] width 165 height 20
type input "[DATE] - [DATE]"
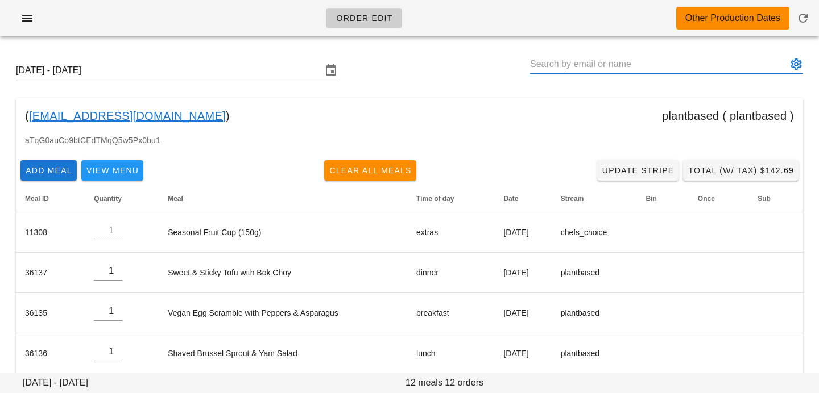
click at [576, 67] on input "text" at bounding box center [658, 64] width 257 height 18
paste input "Ilisha7_@hotmail.com"
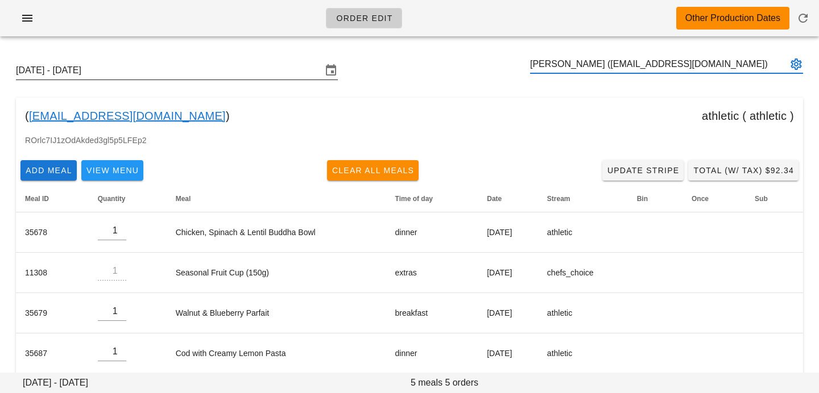
type input "Ilisha Aulakh (ilisha7_@hotmail.com)"
click at [303, 65] on input "[DATE] - [DATE]" at bounding box center [169, 70] width 306 height 18
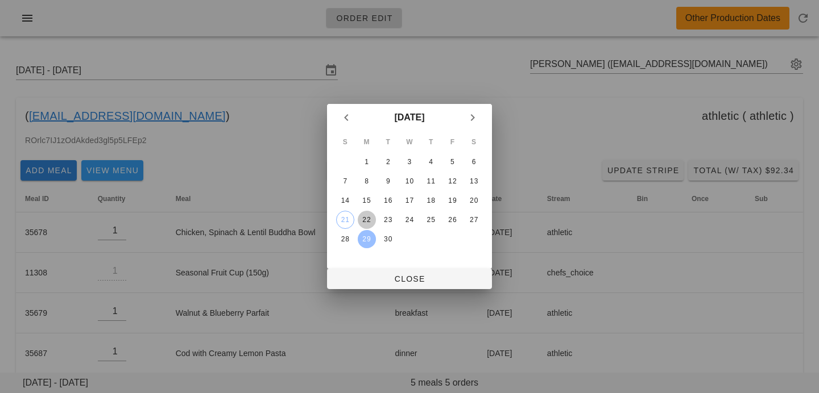
click at [370, 214] on button "22" at bounding box center [367, 220] width 18 height 18
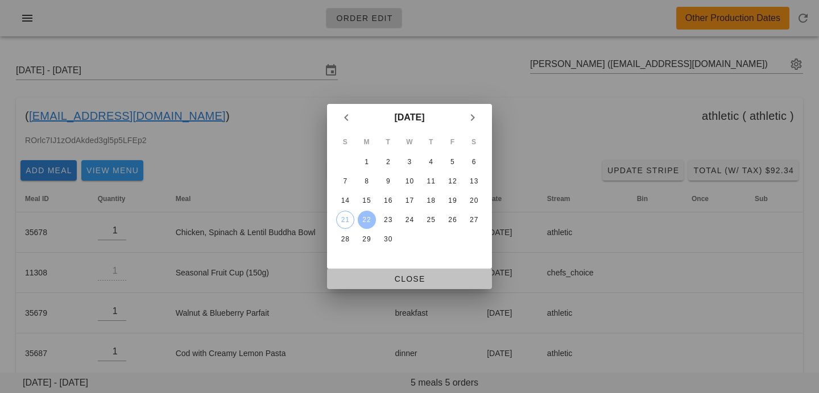
click at [373, 284] on button "Close" at bounding box center [409, 279] width 165 height 20
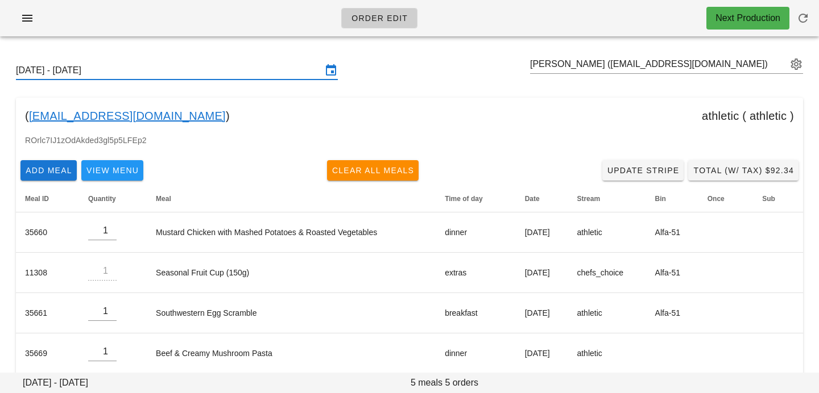
click at [189, 73] on input "Sunday September 21 - Saturday September 27" at bounding box center [169, 70] width 306 height 18
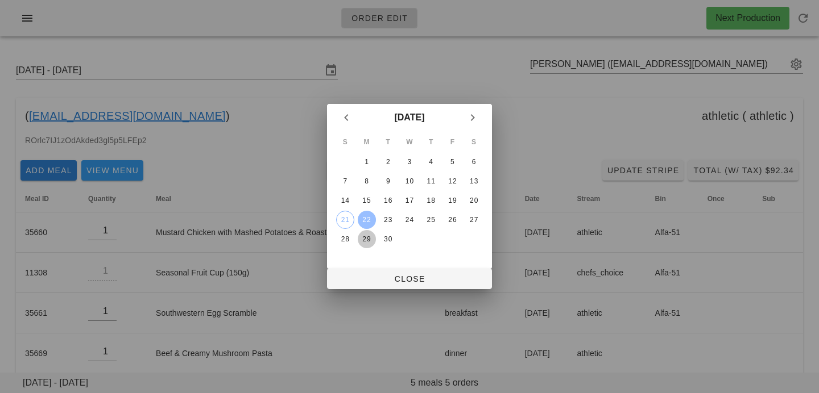
click at [367, 237] on div "29" at bounding box center [367, 239] width 18 height 8
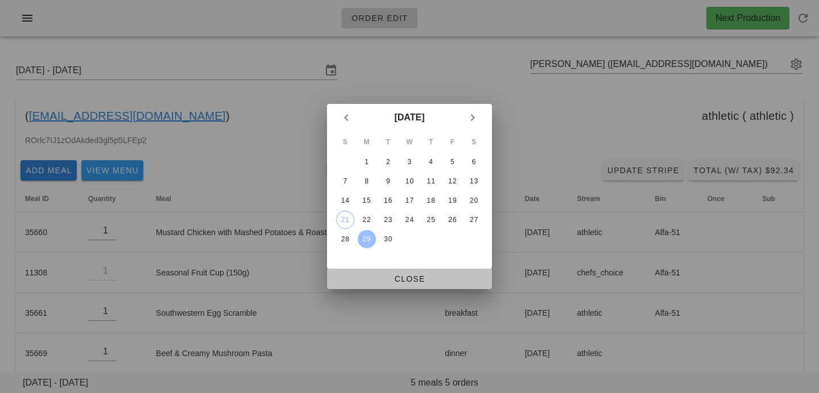
click at [369, 275] on span "Close" at bounding box center [409, 279] width 147 height 9
type input "Sunday September 28 - Saturday October 4"
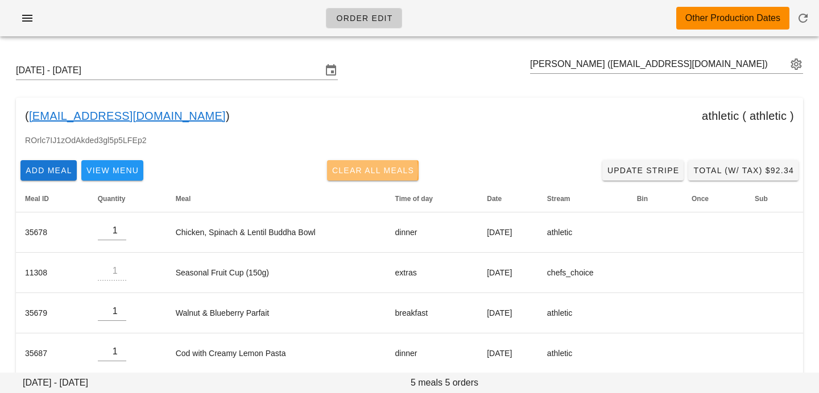
click at [386, 168] on span "Clear All Meals" at bounding box center [372, 170] width 83 height 9
type input "0"
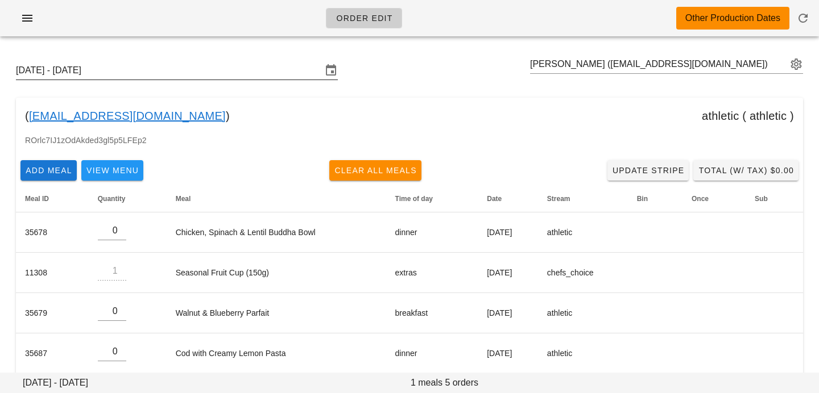
click at [242, 67] on input "Sunday September 28 - Saturday October 4" at bounding box center [169, 70] width 306 height 18
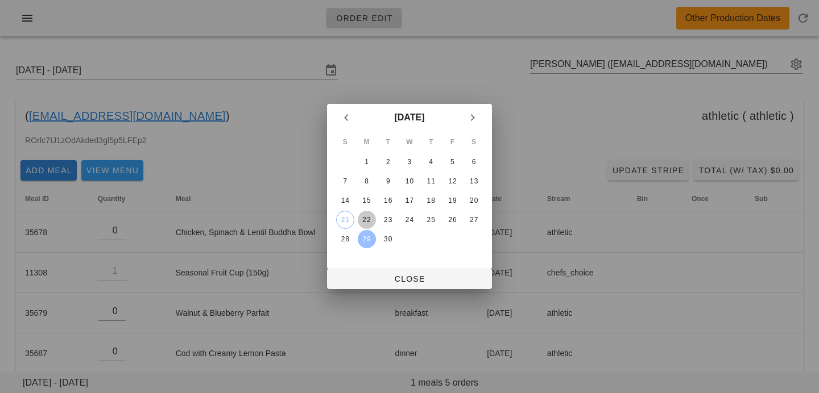
click at [367, 222] on div "22" at bounding box center [367, 220] width 18 height 8
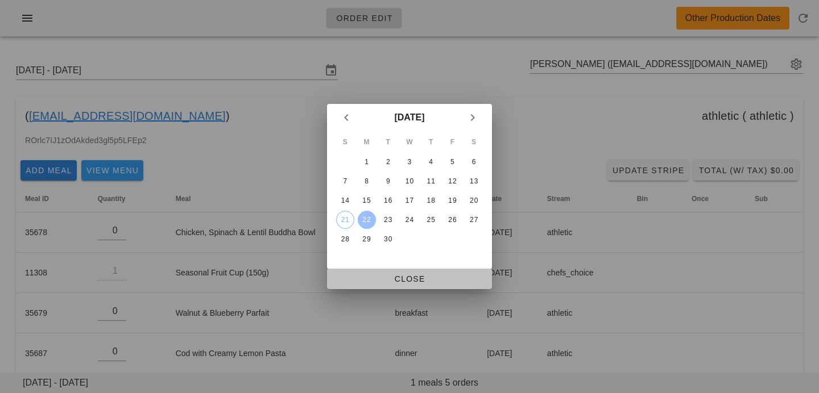
click at [369, 281] on span "Close" at bounding box center [409, 279] width 147 height 9
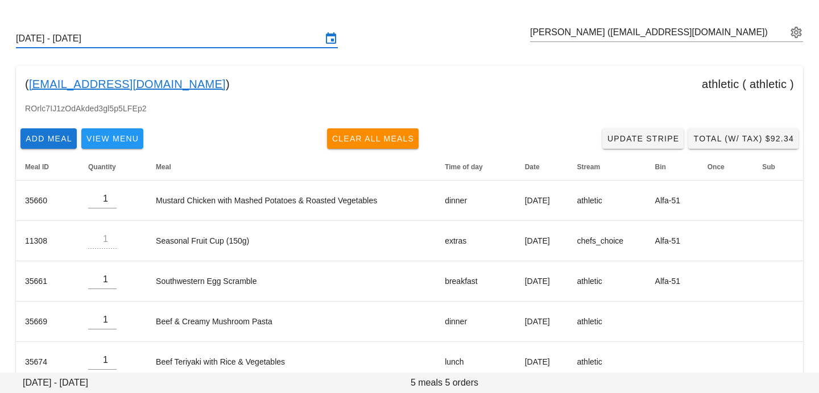
scroll to position [55, 0]
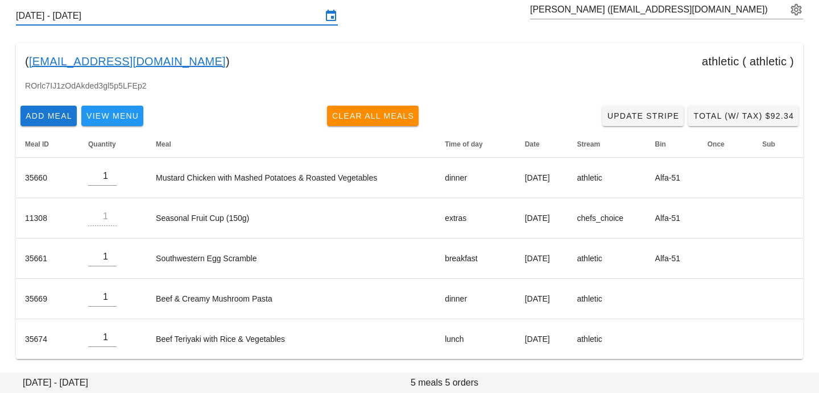
click at [288, 19] on input "Sunday September 21 - Saturday September 27" at bounding box center [169, 16] width 306 height 18
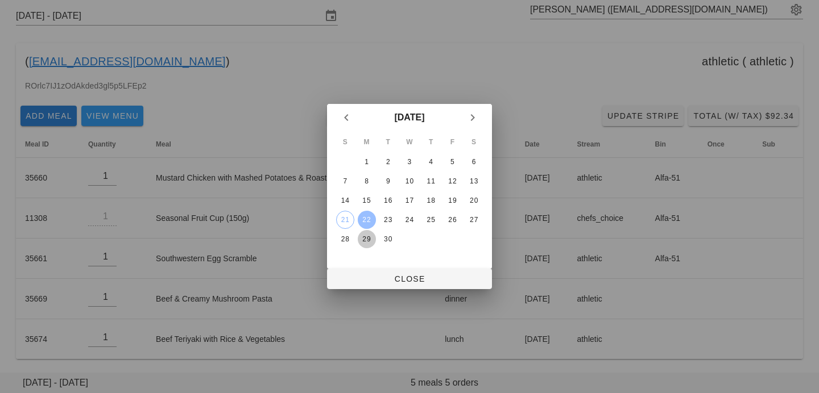
click at [371, 238] on div "29" at bounding box center [367, 239] width 18 height 8
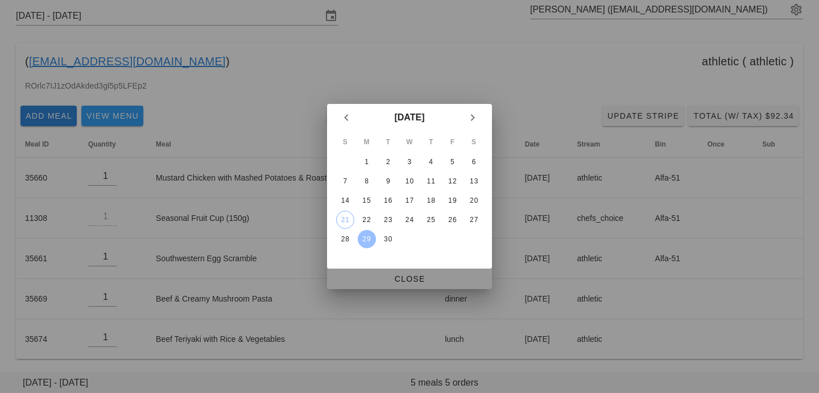
click at [379, 280] on span "Close" at bounding box center [409, 279] width 147 height 9
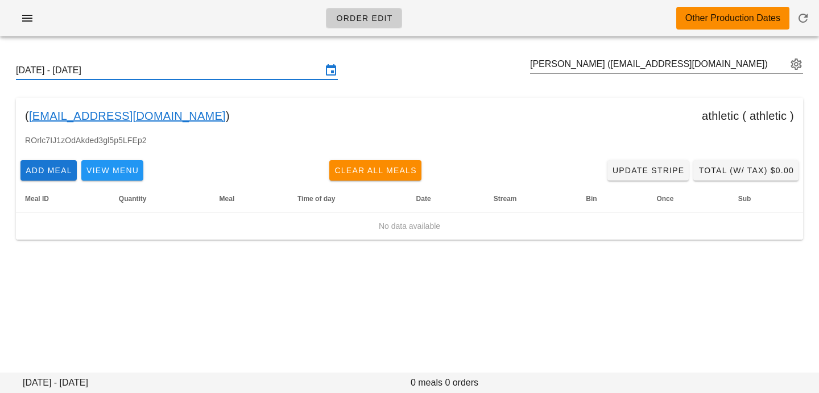
click at [191, 74] on input "[DATE] - [DATE]" at bounding box center [169, 70] width 306 height 18
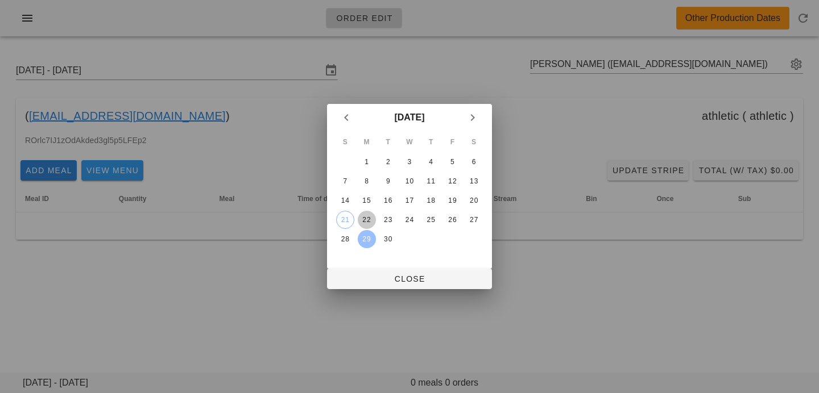
click at [373, 221] on div "22" at bounding box center [367, 220] width 18 height 8
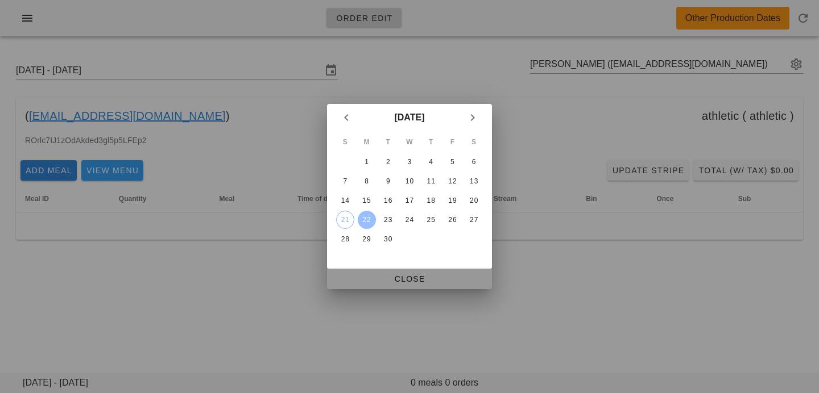
click at [379, 275] on span "Close" at bounding box center [409, 279] width 147 height 9
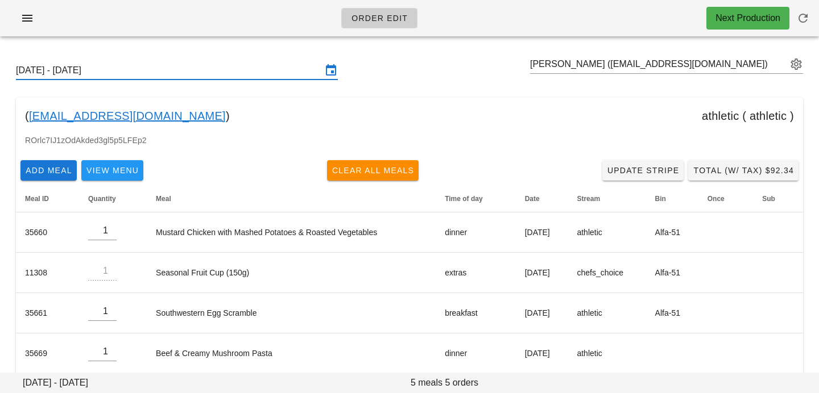
click at [253, 68] on input "Sunday September 21 - Saturday September 27" at bounding box center [169, 70] width 306 height 18
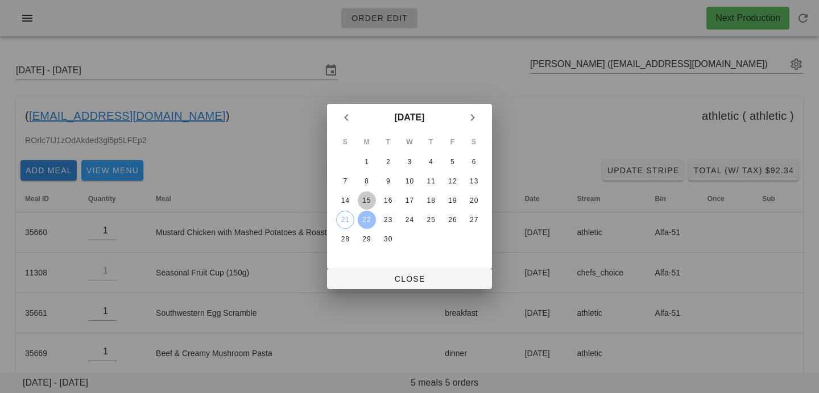
click at [372, 201] on div "15" at bounding box center [367, 201] width 18 height 8
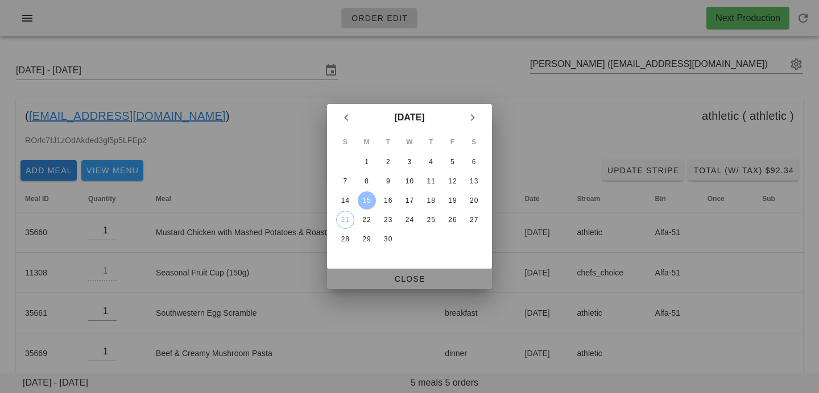
click at [368, 284] on button "Close" at bounding box center [409, 279] width 165 height 20
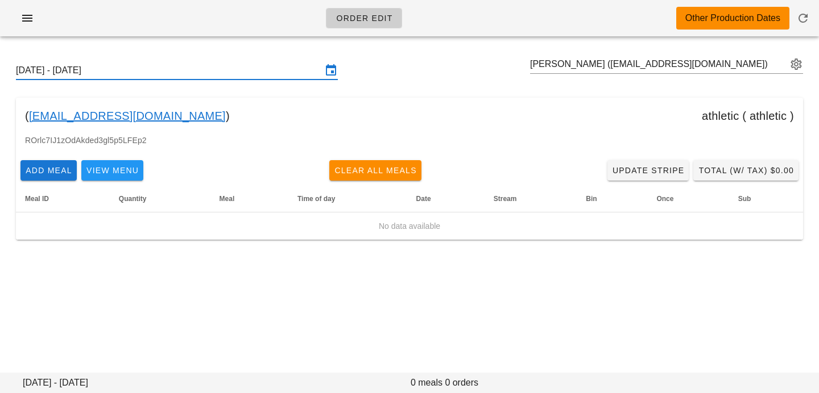
click at [235, 78] on input "Sunday September 14 - Saturday September 20" at bounding box center [169, 70] width 306 height 18
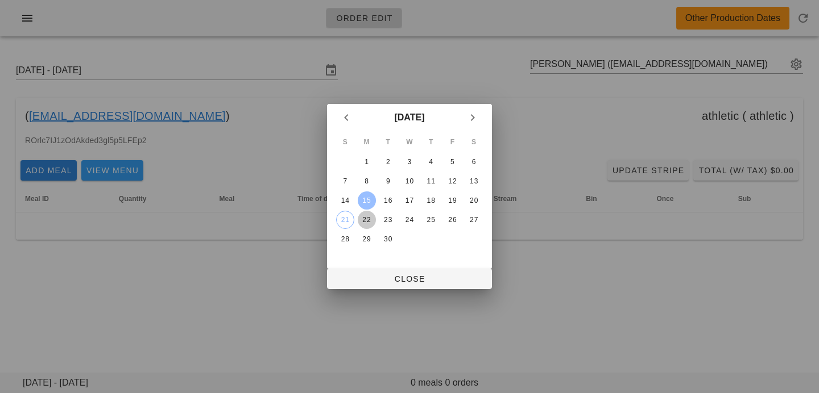
click at [366, 221] on div "22" at bounding box center [367, 220] width 18 height 8
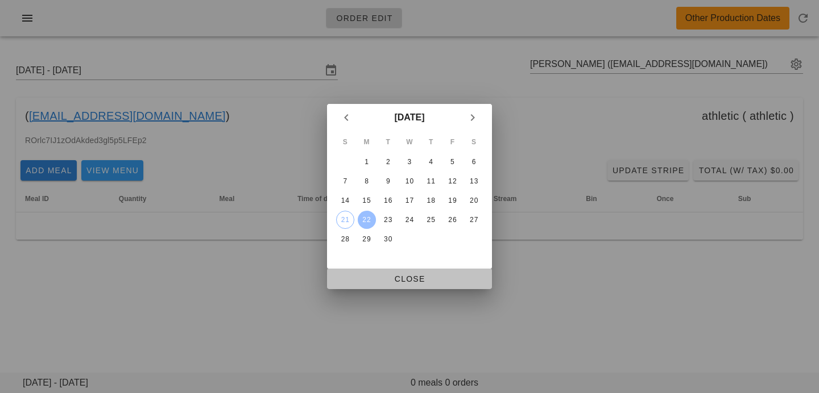
click at [373, 284] on span "Close" at bounding box center [409, 279] width 147 height 9
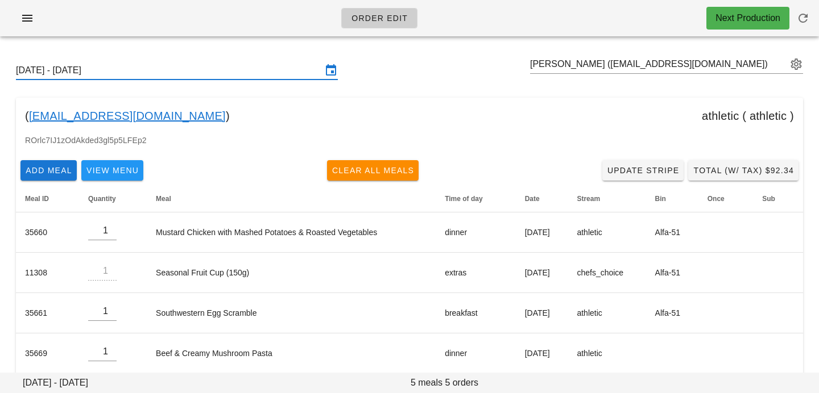
click at [199, 79] on div "Sunday September 21 - Saturday September 27" at bounding box center [177, 70] width 322 height 18
click at [235, 69] on input "Sunday September 21 - Saturday September 27" at bounding box center [169, 70] width 306 height 18
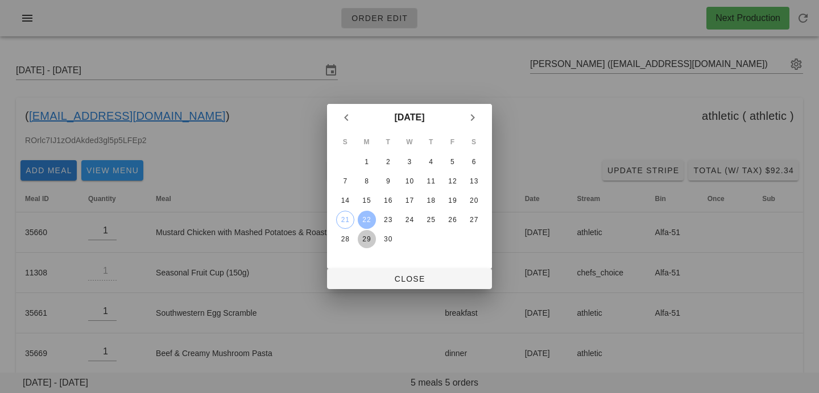
click at [364, 239] on div "29" at bounding box center [367, 239] width 18 height 8
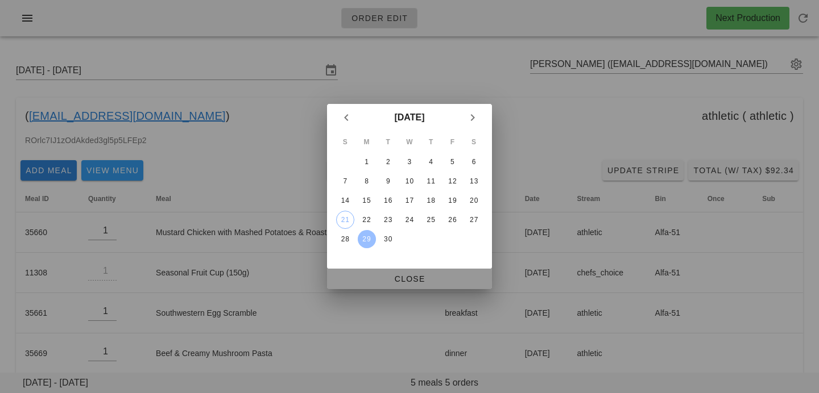
click at [376, 278] on span "Close" at bounding box center [409, 279] width 147 height 9
type input "[DATE] - [DATE]"
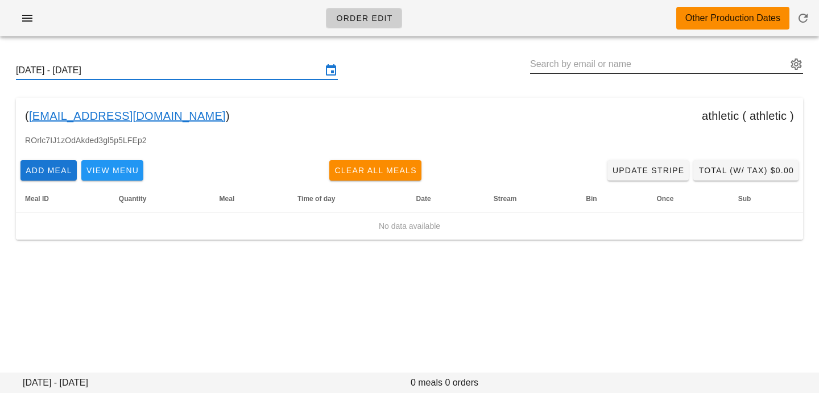
click at [638, 64] on input "text" at bounding box center [658, 64] width 257 height 18
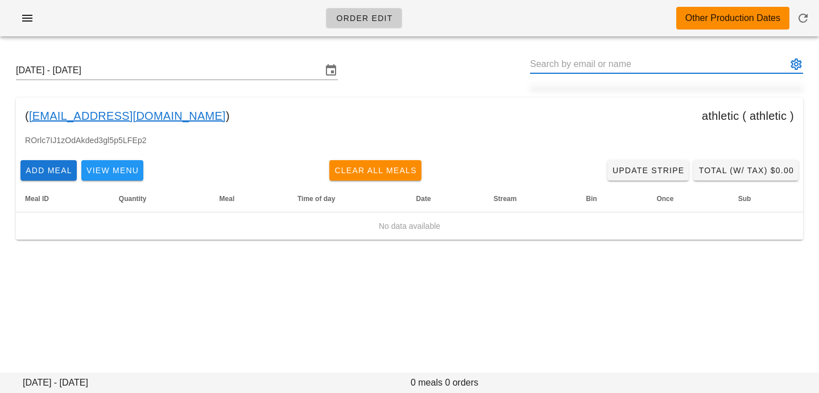
paste input "reannapalia@gmail.com"
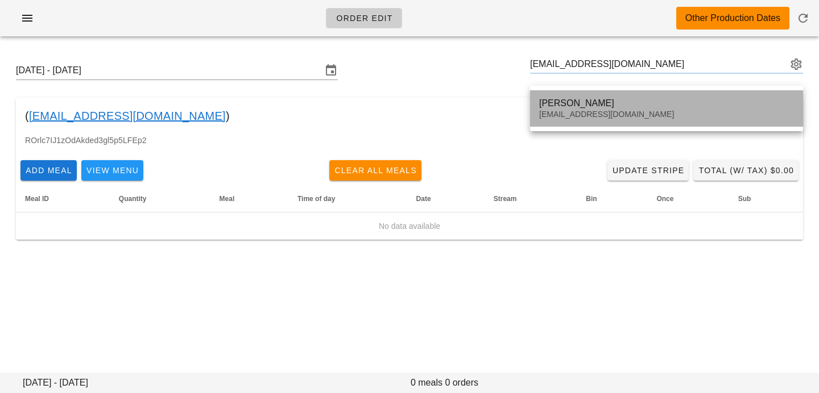
click at [608, 100] on div "Reanna Palia" at bounding box center [666, 103] width 255 height 11
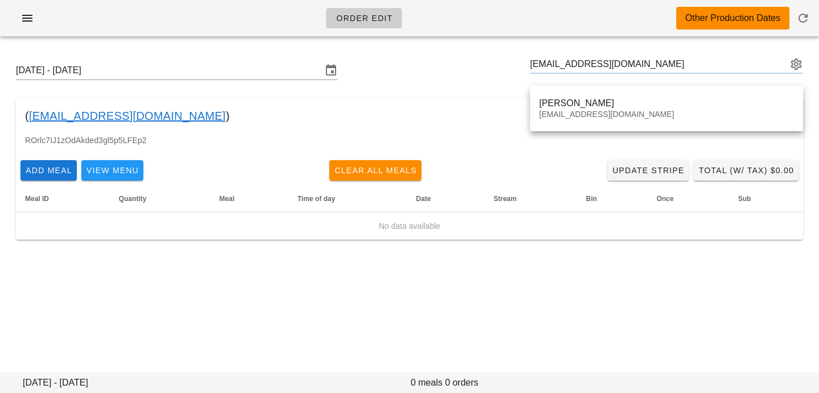
type input "Reanna Palia (reannapalia@gmail.com)"
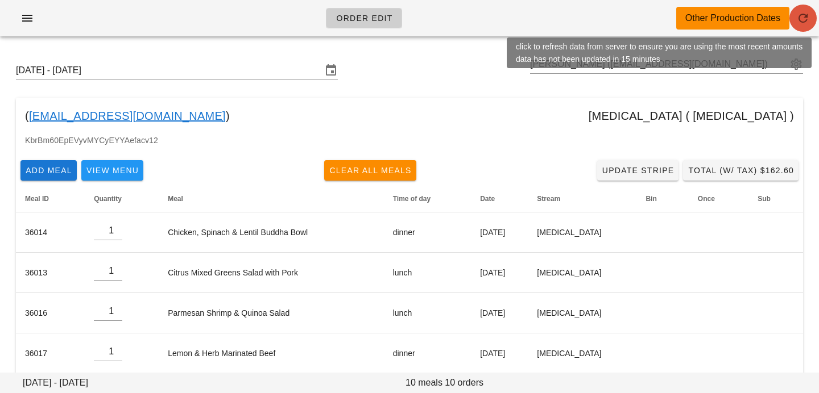
click at [807, 16] on icon "button" at bounding box center [803, 18] width 14 height 14
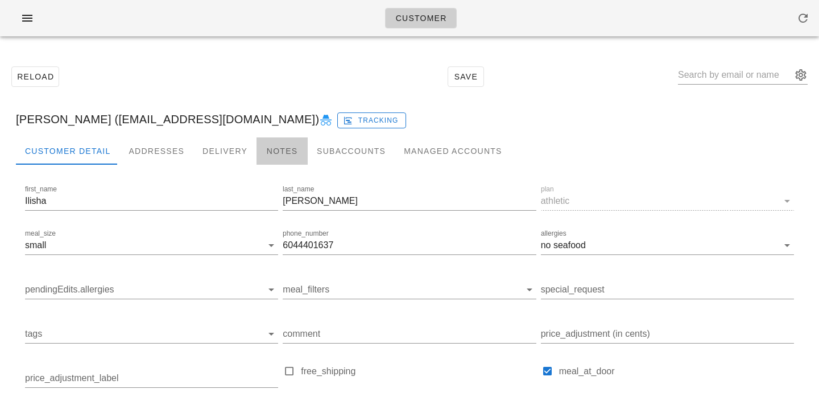
click at [262, 147] on div "Notes" at bounding box center [281, 151] width 51 height 27
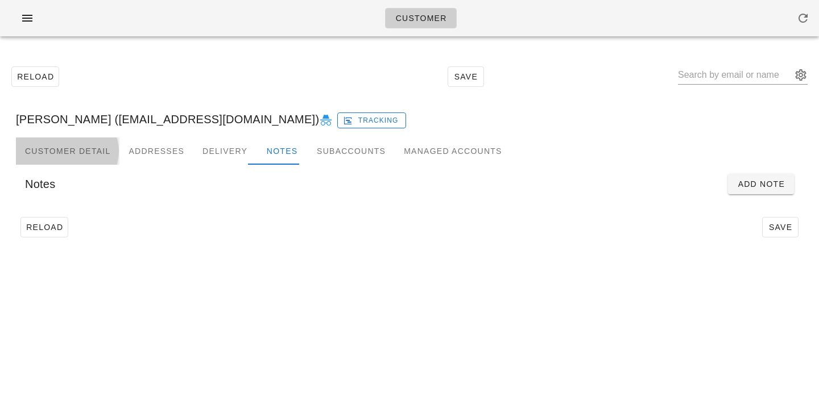
click at [61, 143] on div "Customer Detail" at bounding box center [67, 151] width 103 height 27
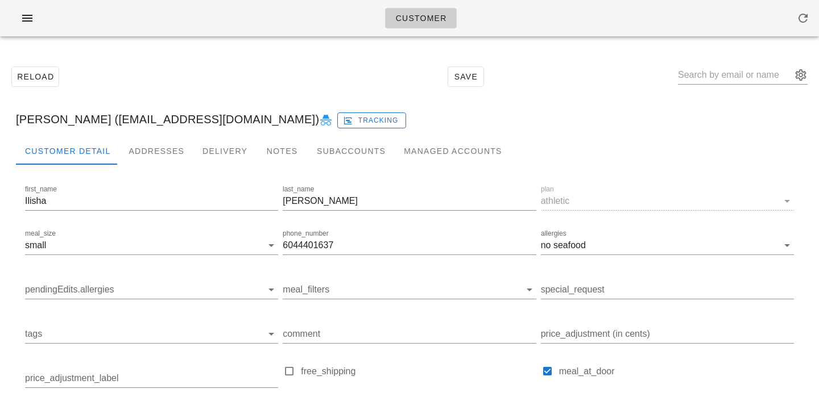
click at [319, 123] on icon at bounding box center [326, 121] width 14 height 14
click at [144, 151] on div "Addresses" at bounding box center [156, 151] width 74 height 27
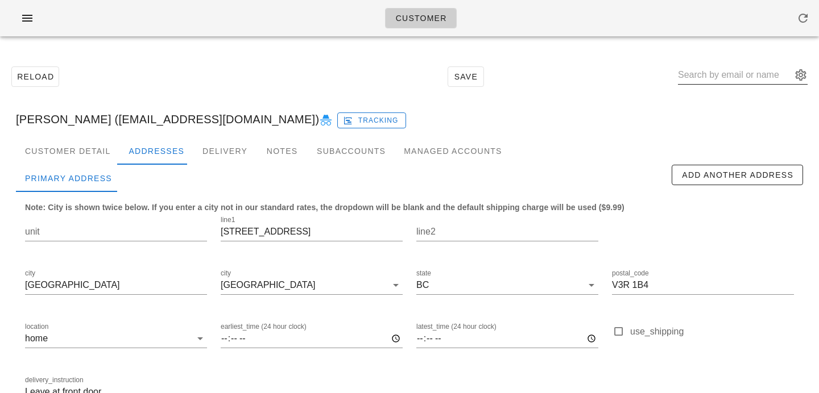
click at [721, 76] on input "text" at bounding box center [735, 75] width 114 height 18
paste input "[EMAIL_ADDRESS][DOMAIN_NAME]"
type input "[EMAIL_ADDRESS][DOMAIN_NAME]"
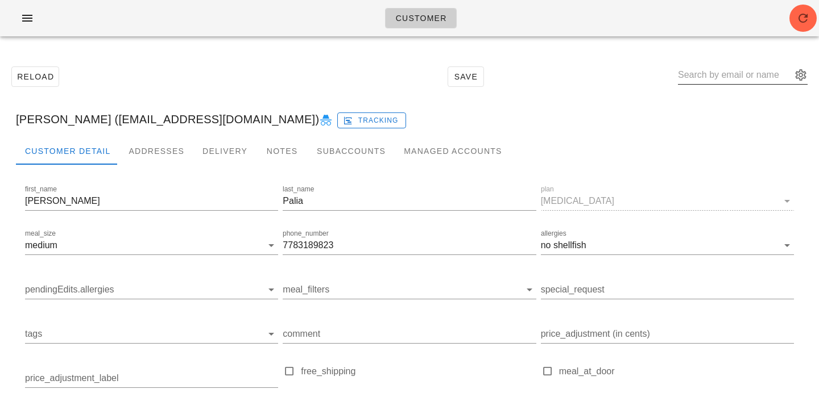
click at [730, 70] on input "text" at bounding box center [735, 75] width 114 height 18
paste input "[EMAIL_ADDRESS][DOMAIN_NAME]"
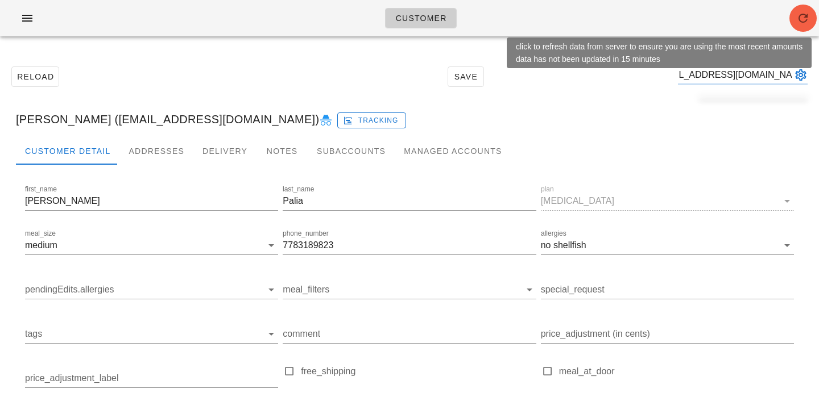
type input "[EMAIL_ADDRESS][DOMAIN_NAME]"
click at [807, 11] on icon "button" at bounding box center [803, 18] width 14 height 14
click at [807, 12] on icon "button" at bounding box center [803, 18] width 14 height 14
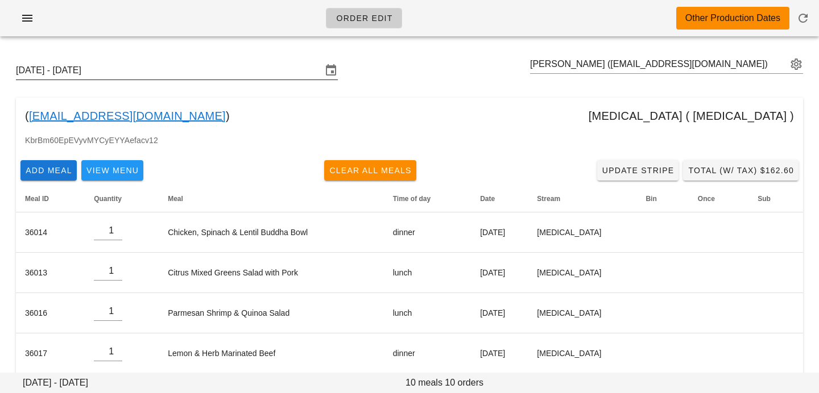
click at [295, 65] on input "[DATE] - [DATE]" at bounding box center [169, 70] width 306 height 18
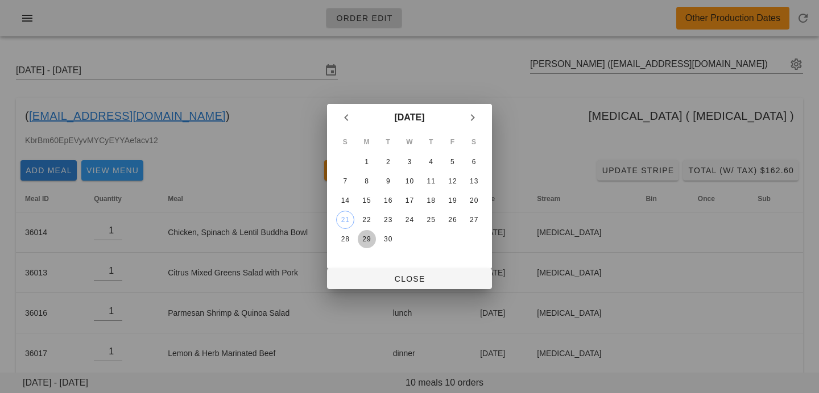
click at [371, 238] on div "29" at bounding box center [367, 239] width 18 height 8
click at [372, 281] on span "Close" at bounding box center [409, 279] width 147 height 9
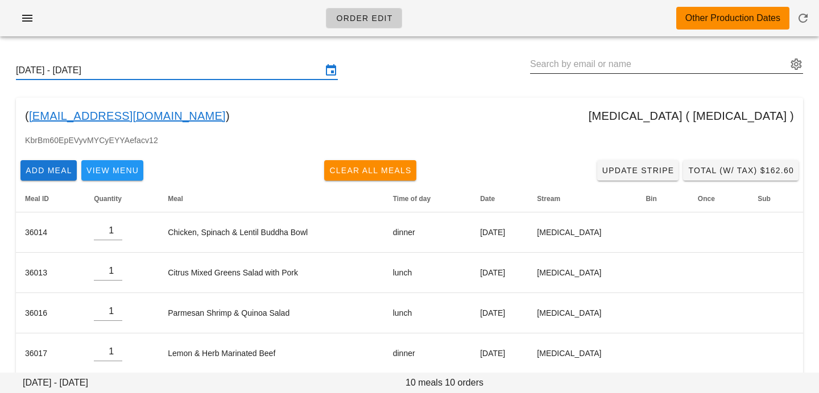
click at [738, 60] on input "text" at bounding box center [658, 64] width 257 height 18
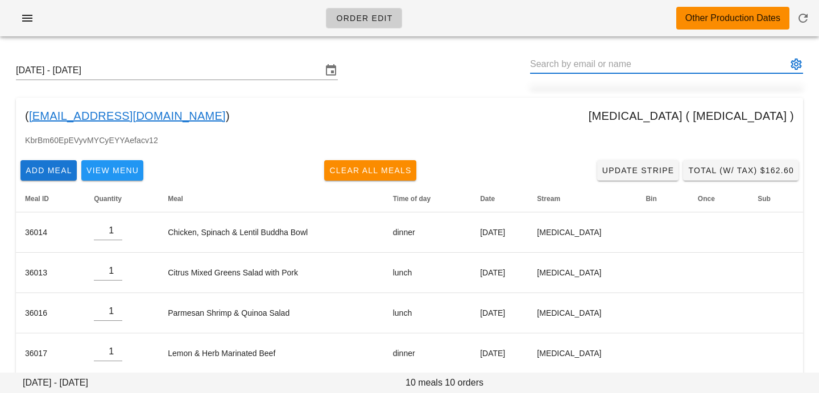
paste input "[EMAIL_ADDRESS][DOMAIN_NAME]"
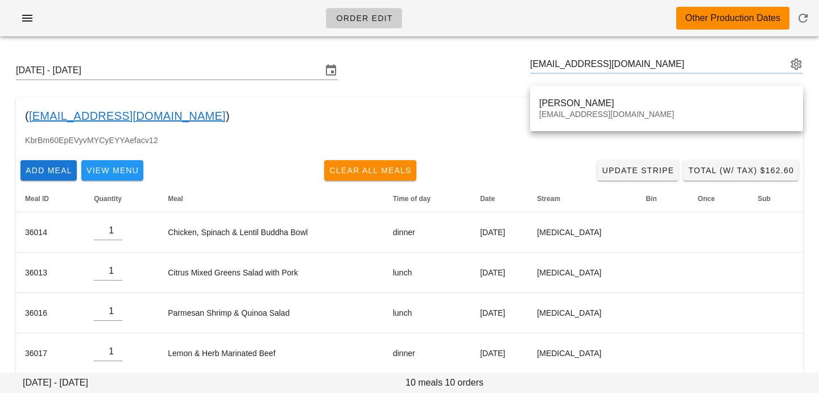
type input "[PERSON_NAME] ([EMAIL_ADDRESS][DOMAIN_NAME])"
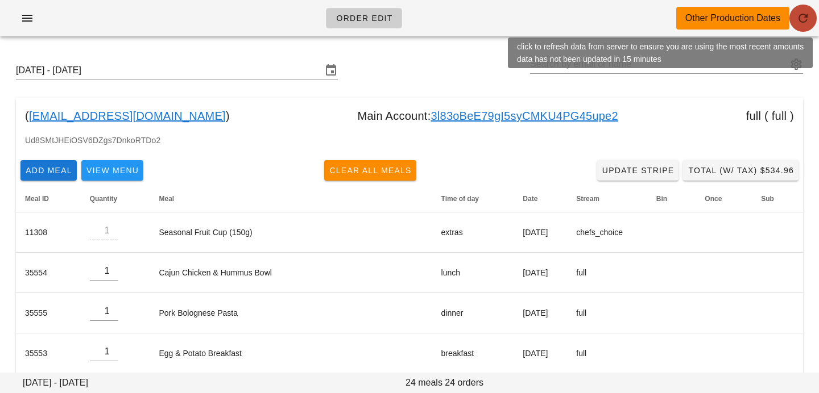
click at [804, 20] on icon "button" at bounding box center [803, 18] width 14 height 14
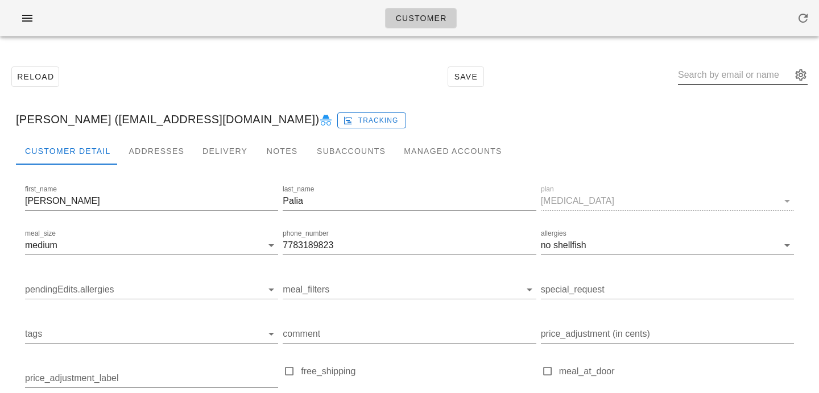
click at [744, 75] on input "text" at bounding box center [735, 75] width 114 height 18
paste input "[EMAIL_ADDRESS][DOMAIN_NAME]"
type input "[EMAIL_ADDRESS][DOMAIN_NAME]"
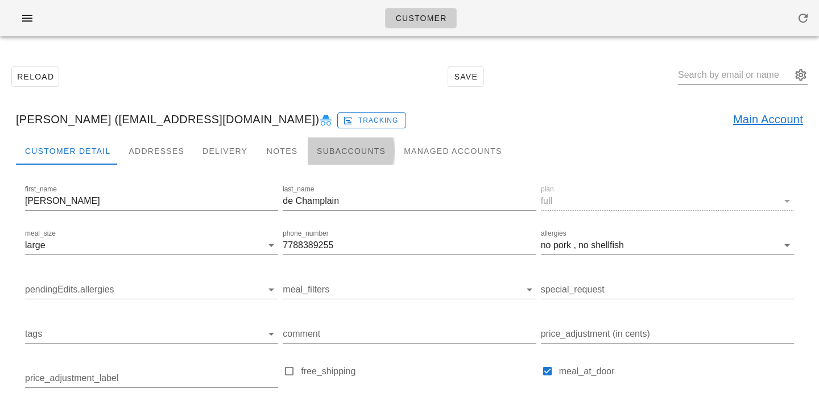
click at [338, 147] on div "Subaccounts" at bounding box center [351, 151] width 87 height 27
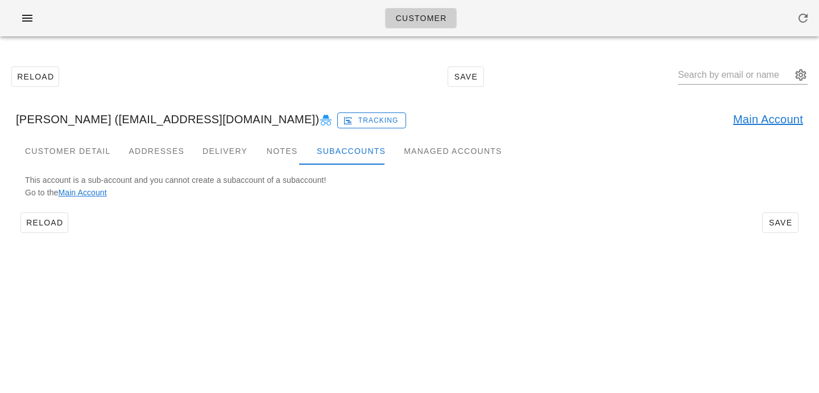
click at [770, 116] on link "Main Account" at bounding box center [768, 119] width 70 height 18
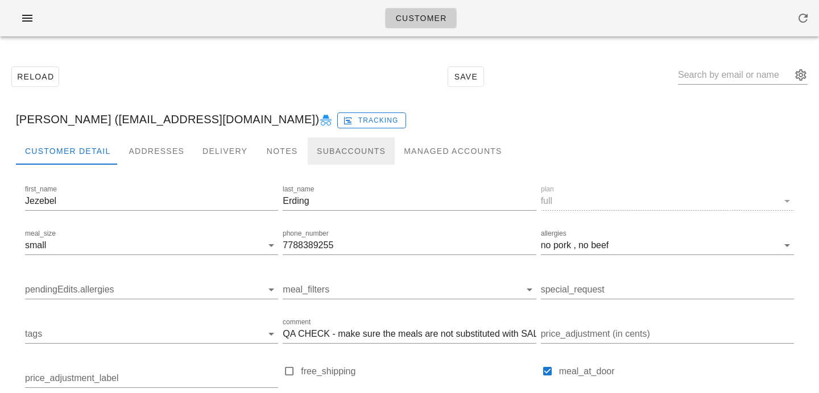
click at [323, 157] on div "Subaccounts" at bounding box center [351, 151] width 87 height 27
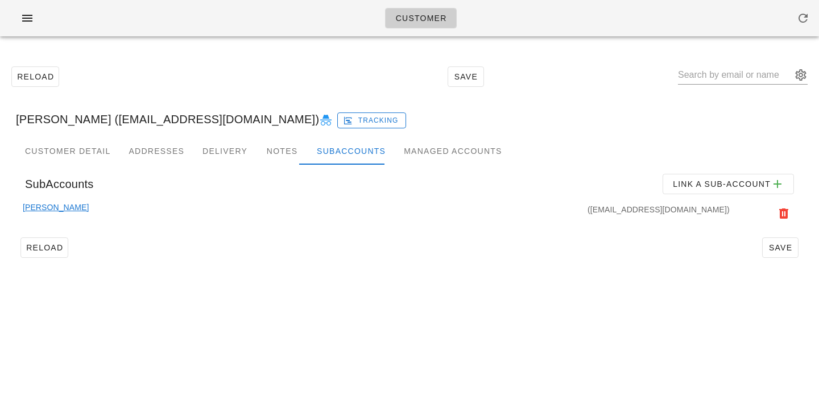
click at [89, 207] on link "Justin de Champlain" at bounding box center [56, 213] width 66 height 25
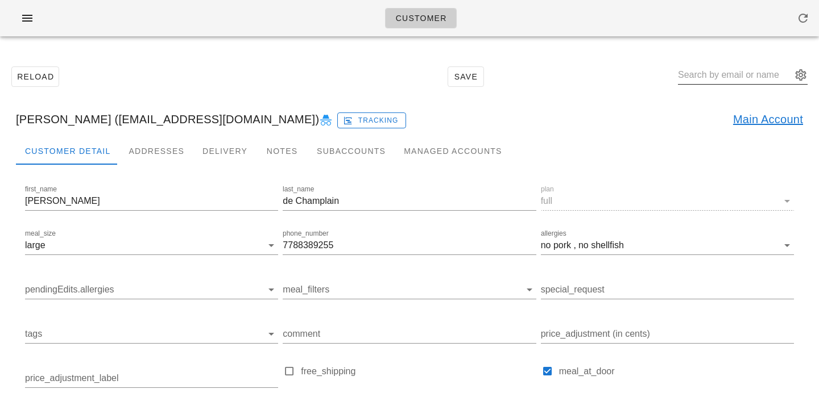
click at [742, 80] on input "text" at bounding box center [735, 75] width 114 height 18
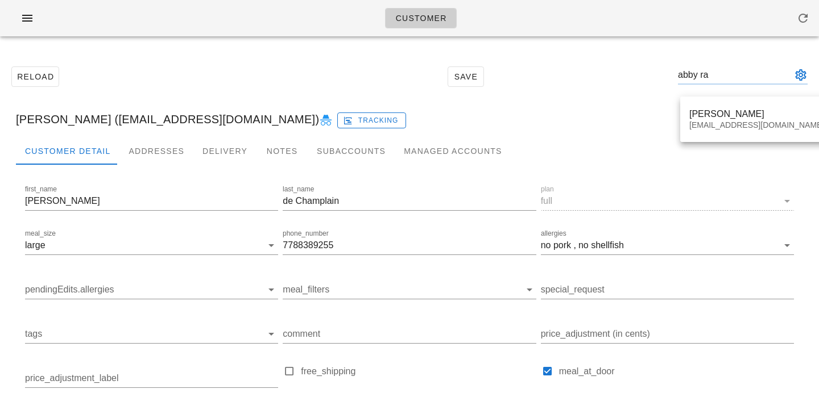
type input "abby raw"
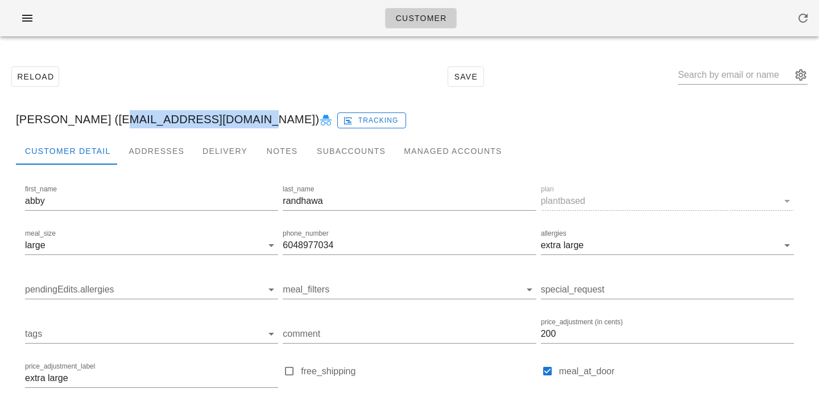
drag, startPoint x: 103, startPoint y: 117, endPoint x: 238, endPoint y: 115, distance: 135.3
click at [238, 115] on div "abby randhawa (abbrandhawa@gmail.com) Tracking" at bounding box center [409, 119] width 805 height 36
copy div "abbrandhawa@gmail.com"
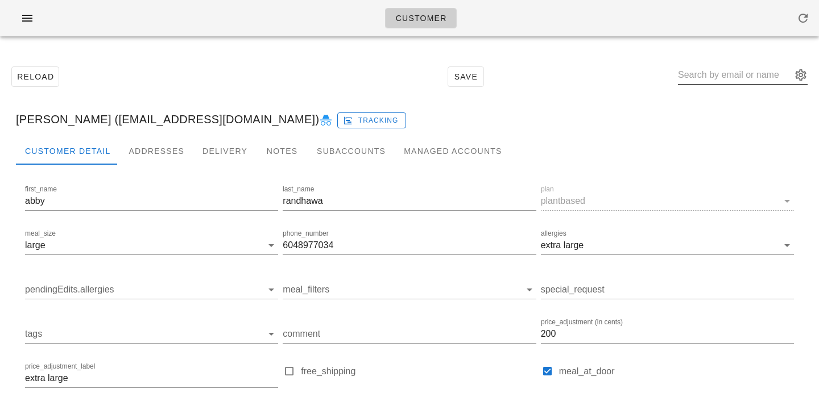
click at [762, 78] on input "text" at bounding box center [735, 75] width 114 height 18
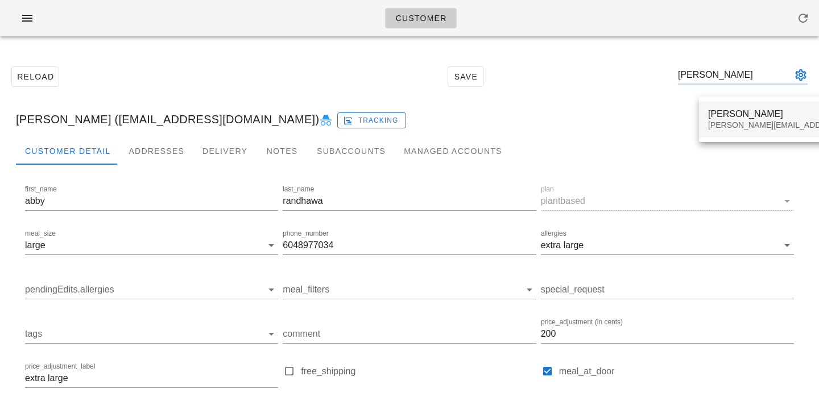
type input "claudia a"
click at [766, 122] on div "Claudia.aguayosaavedra@gmail.com" at bounding box center [808, 126] width 200 height 10
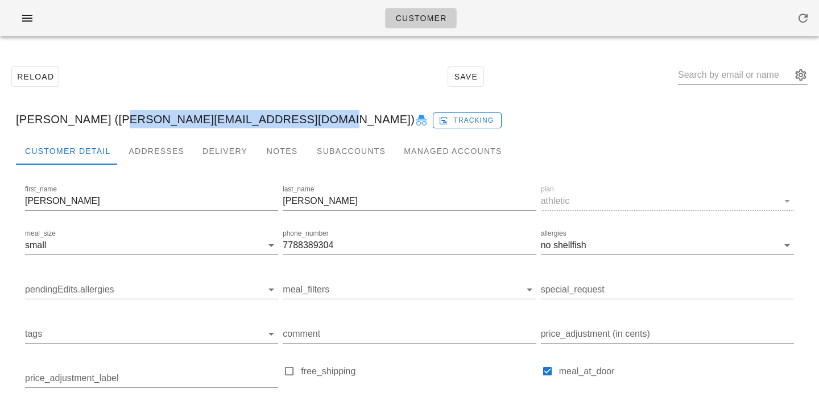
drag, startPoint x: 108, startPoint y: 119, endPoint x: 297, endPoint y: 114, distance: 188.8
click at [297, 114] on div "Claudia Aguayo (Claudia.aguayosaavedra@gmail.com) Tracking" at bounding box center [409, 119] width 805 height 36
copy div "Claudia.aguayosaavedra@gmail.com"
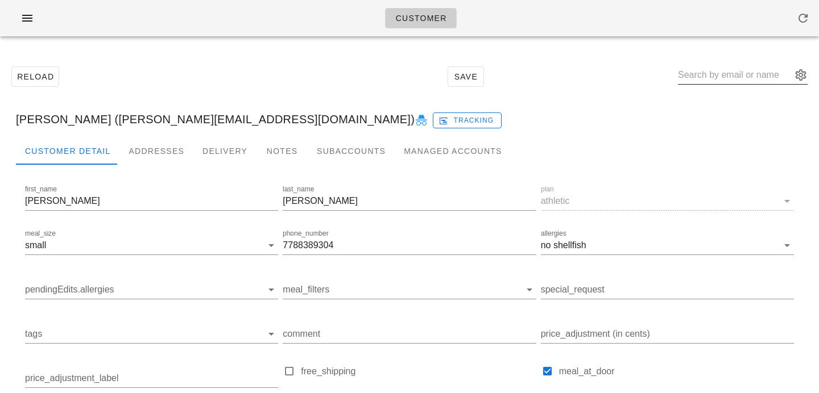
click at [711, 72] on input "text" at bounding box center [735, 75] width 114 height 18
paste input "[EMAIL_ADDRESS][DOMAIN_NAME]"
type input "[EMAIL_ADDRESS][DOMAIN_NAME]"
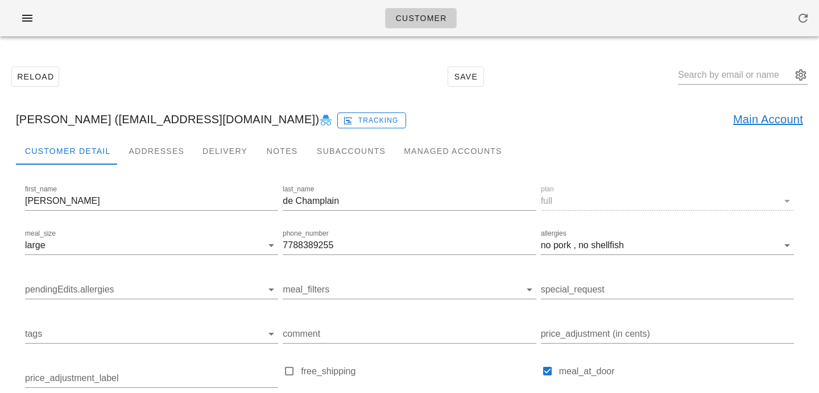
click at [750, 123] on link "Main Account" at bounding box center [768, 119] width 70 height 18
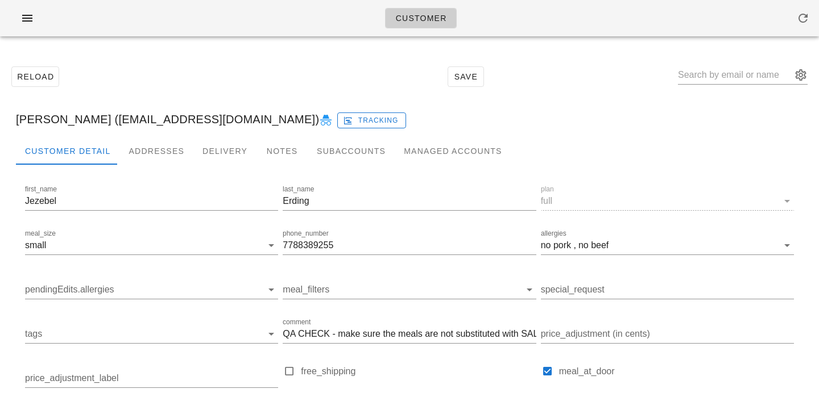
drag, startPoint x: 99, startPoint y: 123, endPoint x: 284, endPoint y: 117, distance: 184.9
click at [284, 117] on div "Jezebel Erding (packleader@thewooferwalkers.com) Tracking" at bounding box center [409, 119] width 805 height 36
copy div "packleader@thewooferwalkers.com"
click at [352, 150] on div "Subaccounts" at bounding box center [351, 151] width 87 height 27
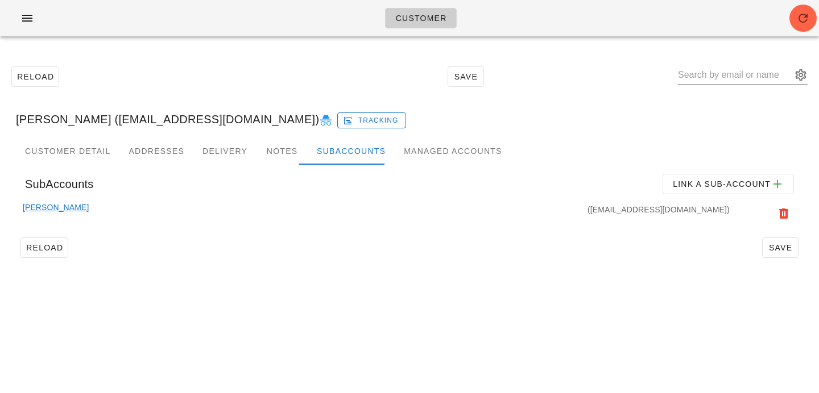
click at [105, 115] on div "Jezebel Erding (packleader@thewooferwalkers.com) Tracking" at bounding box center [409, 119] width 805 height 36
drag, startPoint x: 102, startPoint y: 118, endPoint x: 284, endPoint y: 119, distance: 181.3
click at [284, 119] on div "Jezebel Erding (packleader@thewooferwalkers.com) Tracking" at bounding box center [409, 119] width 805 height 36
copy div "packleader@thewooferwalkers.com"
click at [104, 148] on div "Customer Detail" at bounding box center [67, 151] width 103 height 27
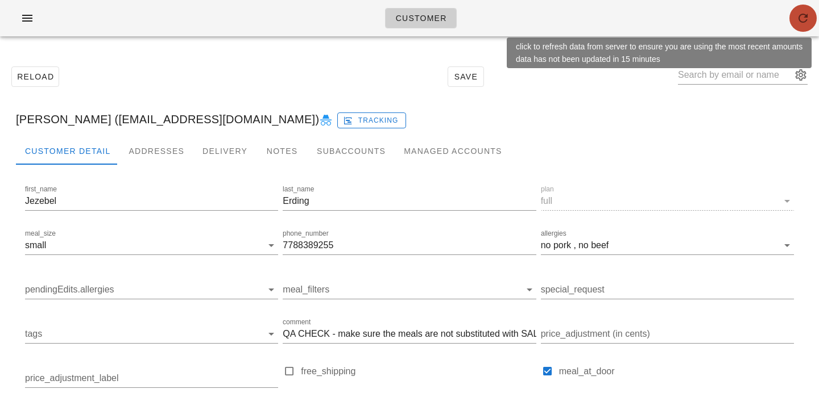
click at [790, 18] on span "button" at bounding box center [802, 18] width 27 height 14
